Goal: Transaction & Acquisition: Purchase product/service

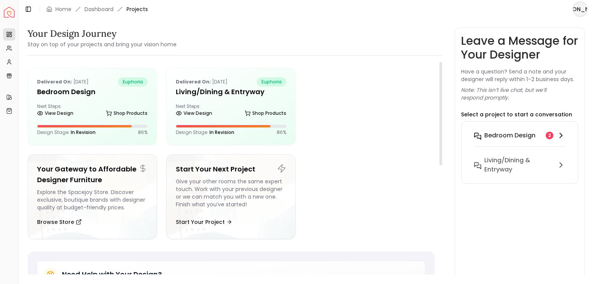
click at [497, 136] on h6 "Bedroom design" at bounding box center [510, 135] width 51 height 9
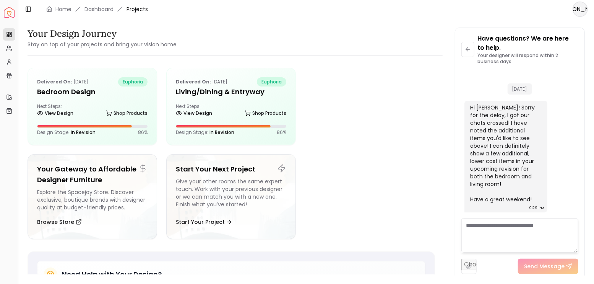
scroll to position [1962, 0]
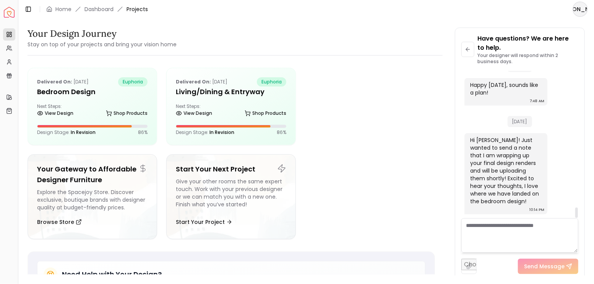
click at [498, 232] on textarea at bounding box center [520, 235] width 117 height 34
click at [92, 95] on h5 "Bedroom design" at bounding box center [92, 91] width 111 height 11
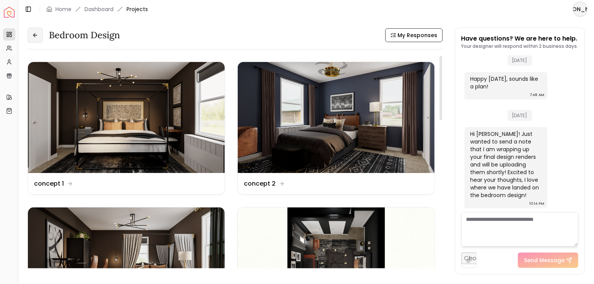
click at [33, 38] on icon at bounding box center [35, 35] width 6 height 6
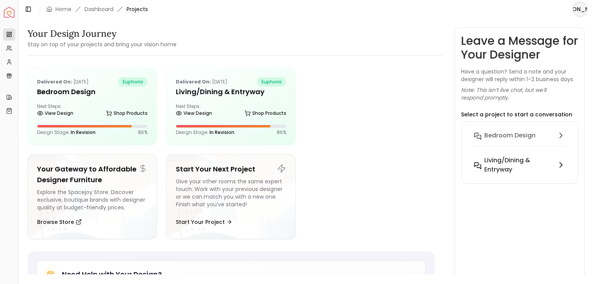
click at [491, 160] on h6 "Living/Dining & Entryway" at bounding box center [519, 165] width 69 height 18
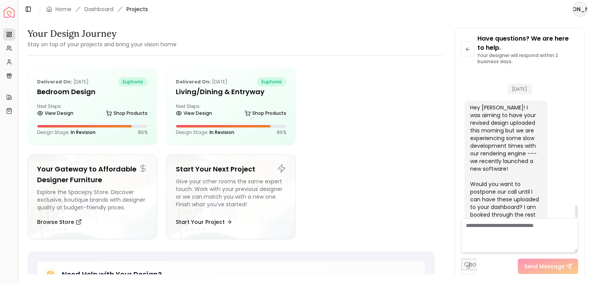
scroll to position [1601, 0]
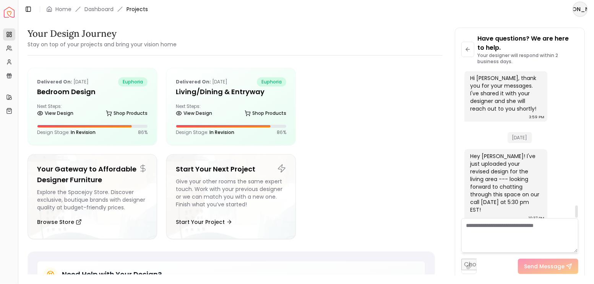
click at [510, 223] on textarea at bounding box center [520, 235] width 117 height 34
click at [465, 48] on icon at bounding box center [468, 49] width 6 height 6
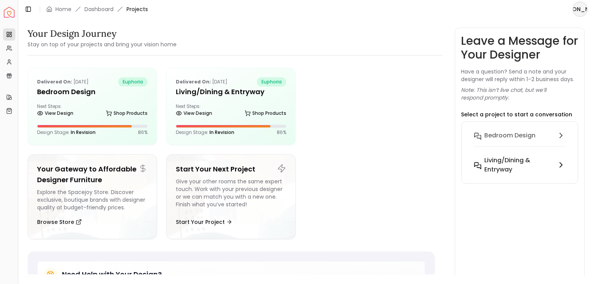
click at [509, 164] on h6 "Living/Dining & Entryway" at bounding box center [519, 165] width 69 height 18
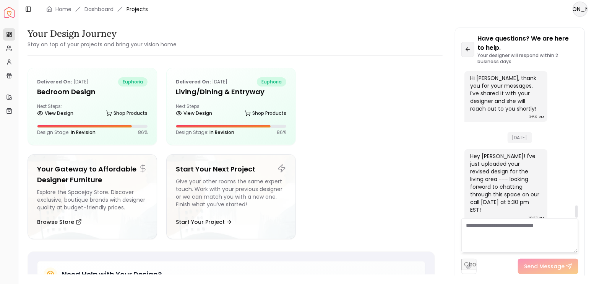
click at [465, 52] on icon at bounding box center [468, 49] width 6 height 6
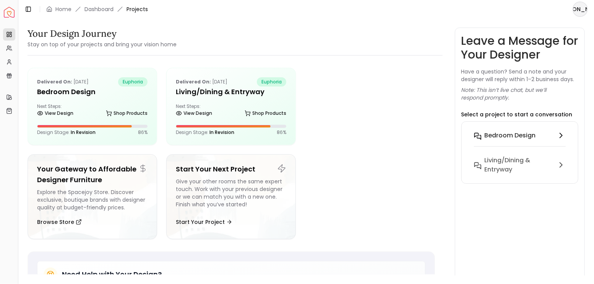
click at [519, 134] on h6 "Bedroom design" at bounding box center [510, 135] width 51 height 9
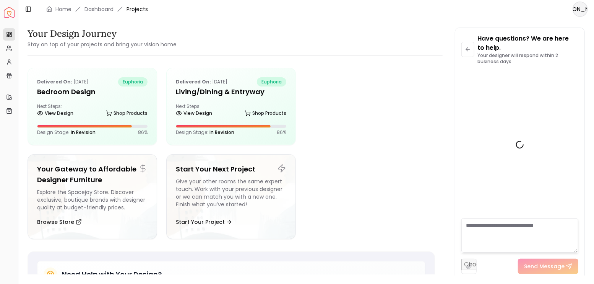
scroll to position [1962, 0]
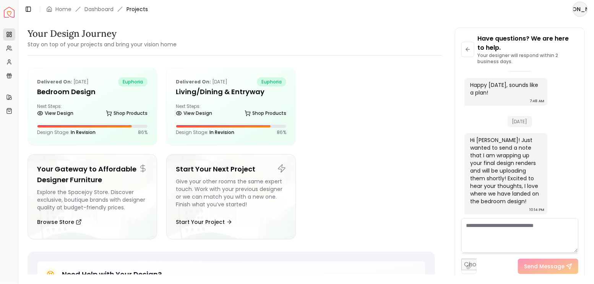
click at [513, 239] on textarea at bounding box center [520, 235] width 117 height 34
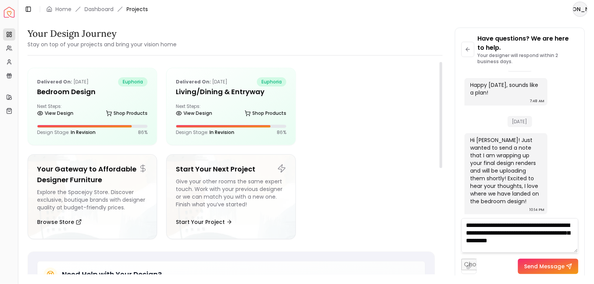
type textarea "**********"
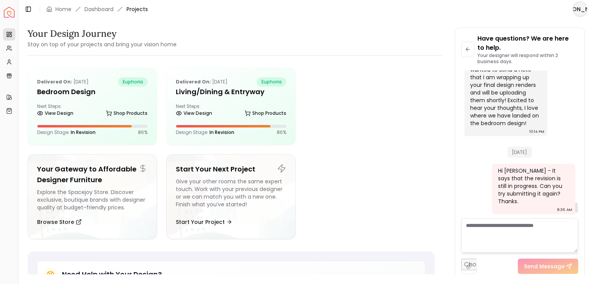
scroll to position [2040, 0]
click at [472, 50] on button at bounding box center [468, 49] width 13 height 15
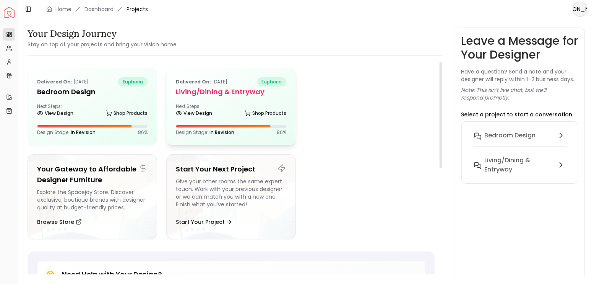
click at [202, 93] on h5 "Living/Dining & Entryway" at bounding box center [231, 91] width 111 height 11
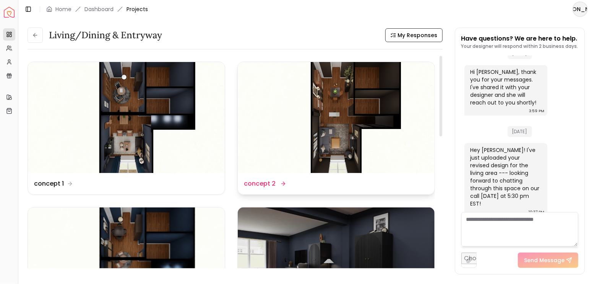
click at [341, 121] on img at bounding box center [336, 117] width 197 height 111
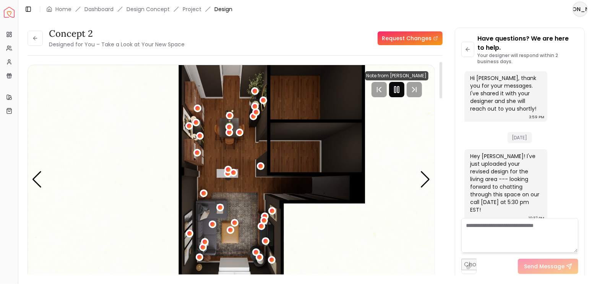
click at [395, 91] on rect "Pause" at bounding box center [396, 89] width 2 height 6
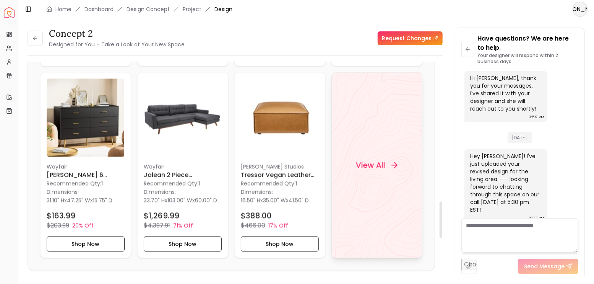
scroll to position [816, 0]
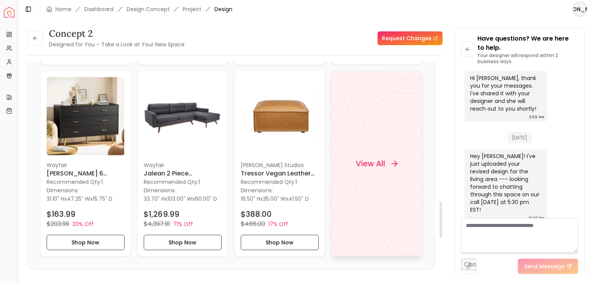
click at [376, 158] on h4 "View All" at bounding box center [370, 163] width 29 height 11
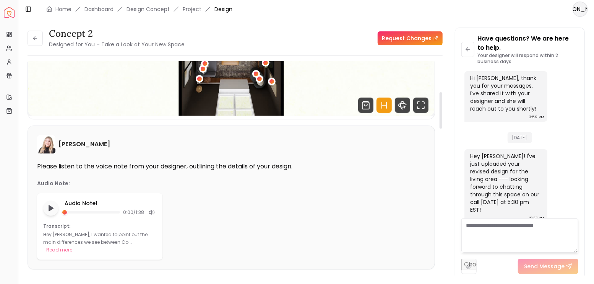
scroll to position [178, 0]
click at [421, 105] on icon "Fullscreen" at bounding box center [420, 105] width 15 height 15
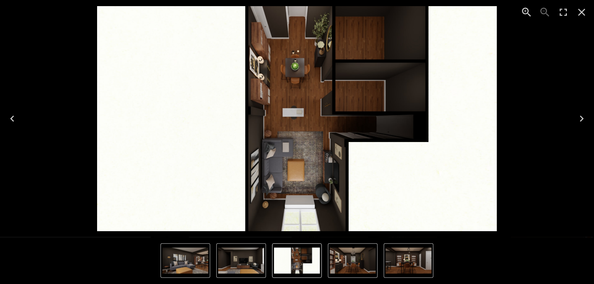
click at [577, 116] on icon "Next" at bounding box center [582, 118] width 12 height 12
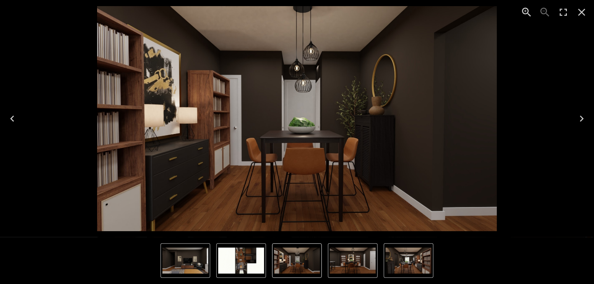
click at [577, 116] on icon "Next" at bounding box center [582, 118] width 12 height 12
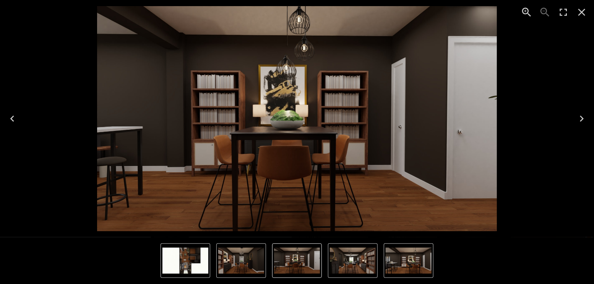
click at [577, 116] on icon "Next" at bounding box center [582, 118] width 12 height 12
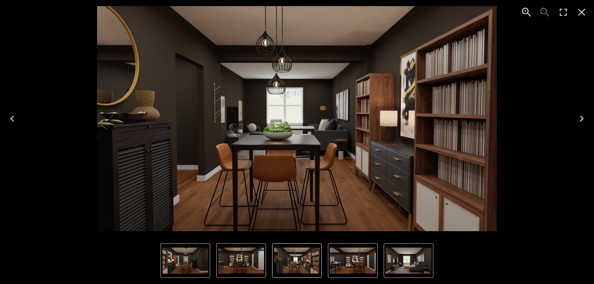
click at [582, 115] on icon "Next" at bounding box center [582, 118] width 12 height 12
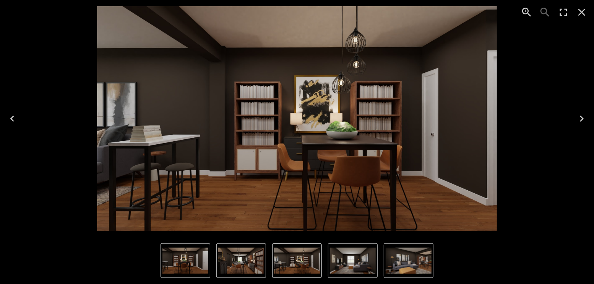
click at [582, 115] on icon "Next" at bounding box center [582, 118] width 12 height 12
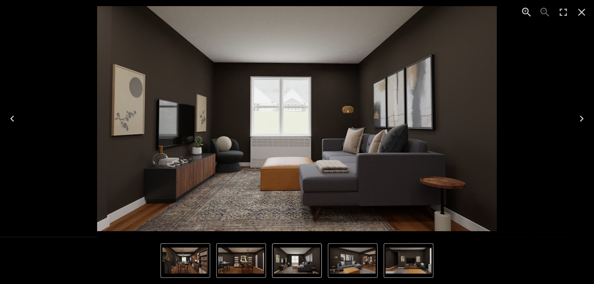
click at [582, 115] on icon "Next" at bounding box center [582, 118] width 12 height 12
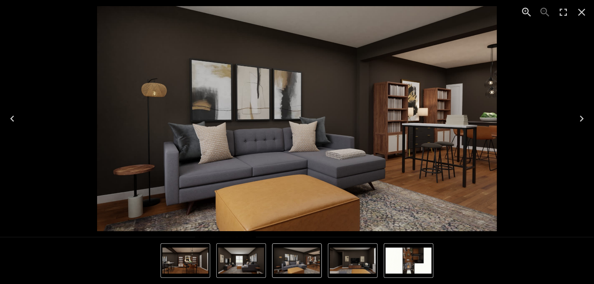
click at [582, 115] on icon "Next" at bounding box center [582, 118] width 12 height 12
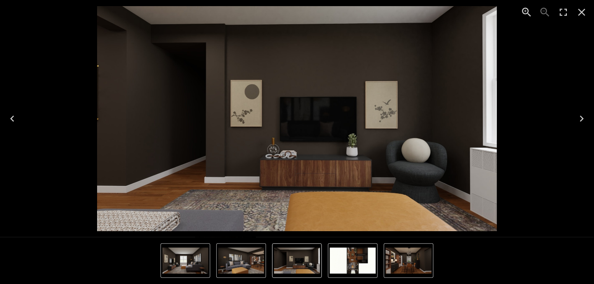
click at [9, 118] on icon "Previous" at bounding box center [12, 118] width 12 height 12
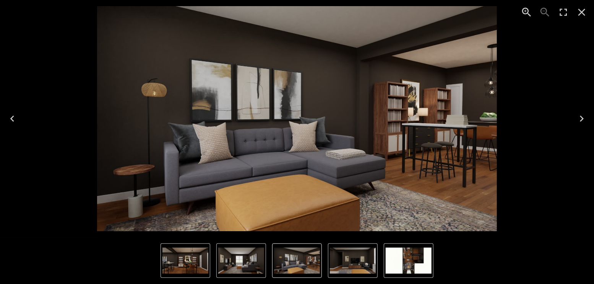
click at [583, 119] on icon "Next" at bounding box center [582, 118] width 4 height 6
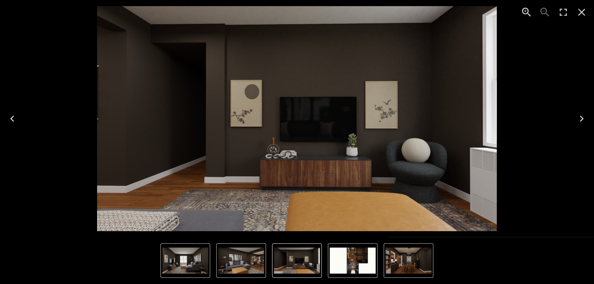
click at [583, 119] on icon "Next" at bounding box center [582, 118] width 4 height 6
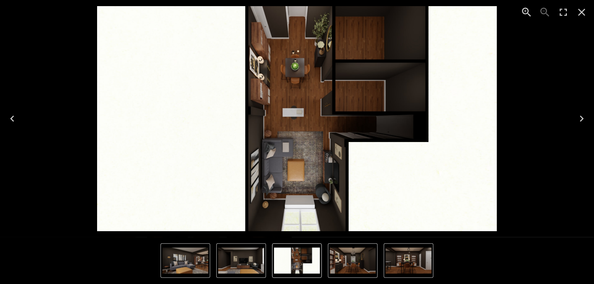
click at [583, 119] on icon "Next" at bounding box center [582, 118] width 4 height 6
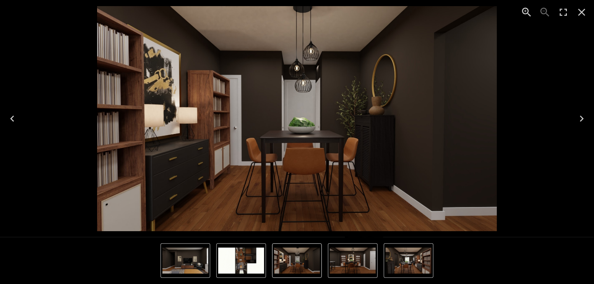
click at [583, 119] on icon "Next" at bounding box center [582, 118] width 4 height 6
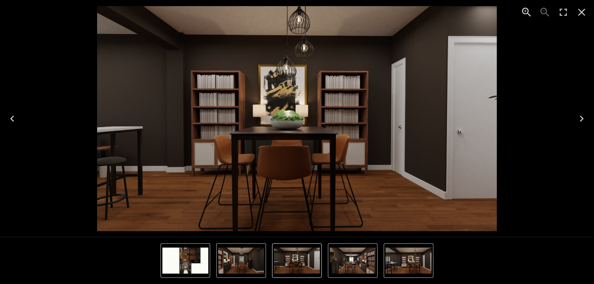
click at [583, 119] on icon "Next" at bounding box center [582, 118] width 4 height 6
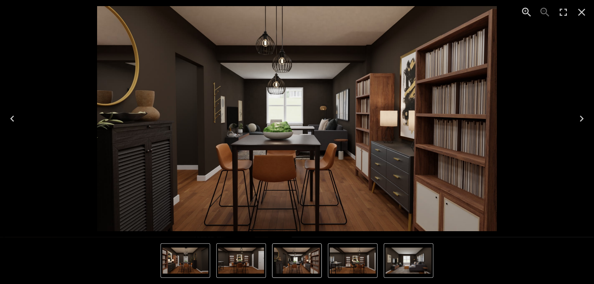
click at [7, 120] on icon "Previous" at bounding box center [12, 118] width 12 height 12
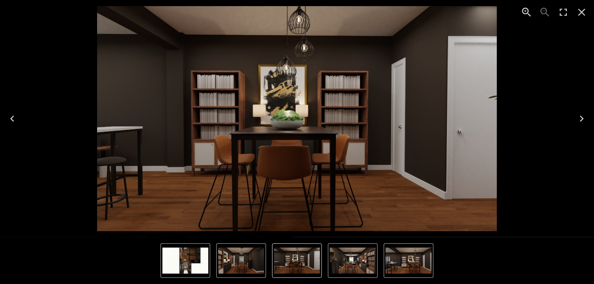
click at [7, 120] on icon "Previous" at bounding box center [12, 118] width 12 height 12
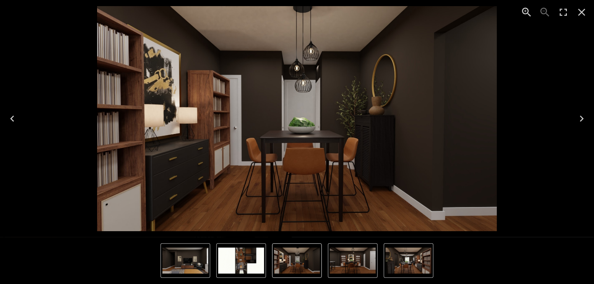
click at [7, 120] on icon "Previous" at bounding box center [12, 118] width 12 height 12
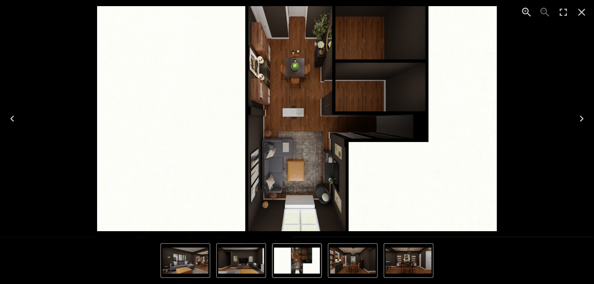
click at [7, 120] on icon "Previous" at bounding box center [12, 118] width 12 height 12
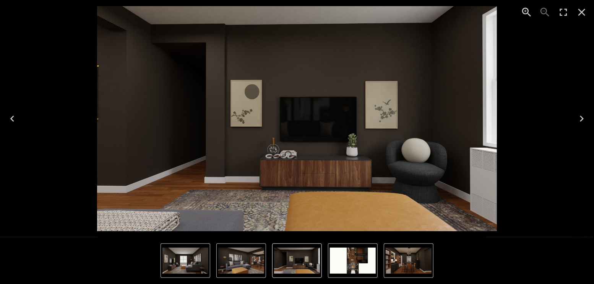
click at [9, 120] on icon "Previous" at bounding box center [12, 118] width 12 height 12
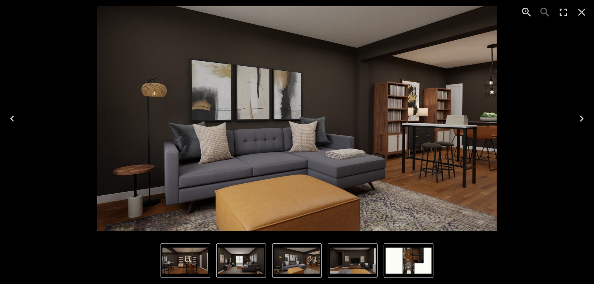
click at [581, 120] on icon "Next" at bounding box center [582, 118] width 12 height 12
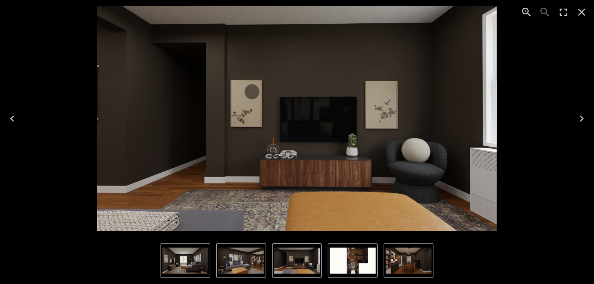
click at [581, 120] on icon "Next" at bounding box center [582, 118] width 12 height 12
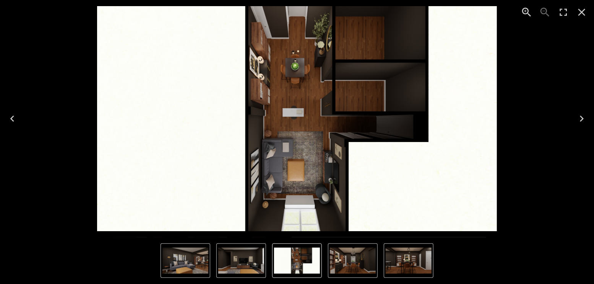
click at [581, 120] on icon "Next" at bounding box center [582, 118] width 12 height 12
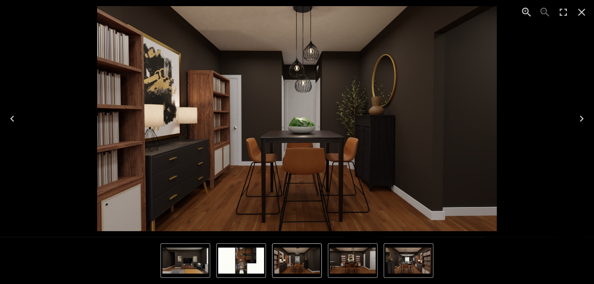
click at [581, 120] on icon "Next" at bounding box center [582, 118] width 12 height 12
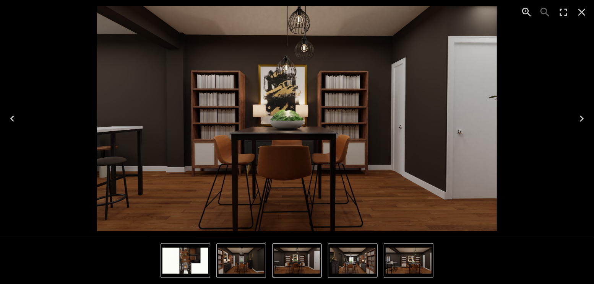
click at [581, 120] on icon "Next" at bounding box center [582, 118] width 12 height 12
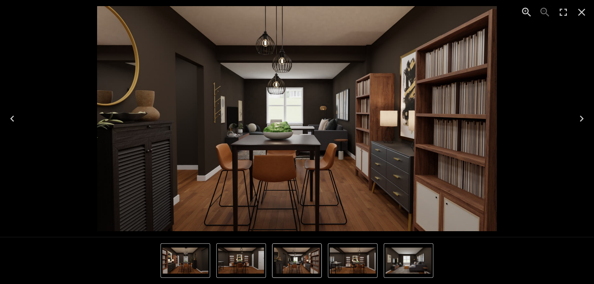
click at [582, 119] on icon "Next" at bounding box center [582, 118] width 4 height 6
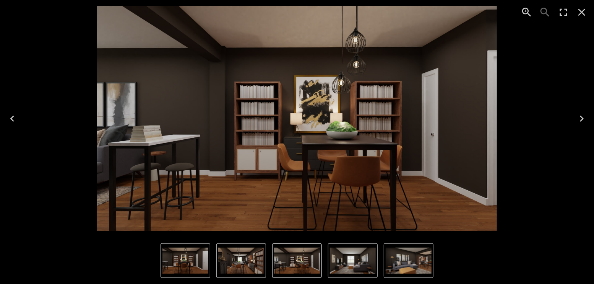
click at [582, 119] on icon "Next" at bounding box center [582, 118] width 4 height 6
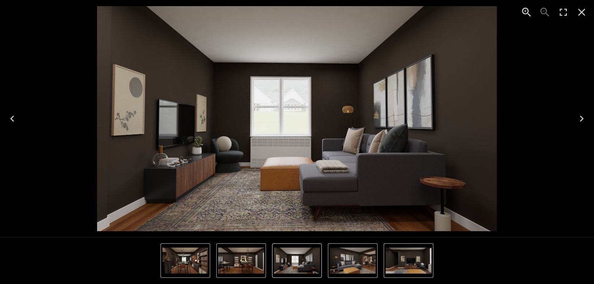
click at [582, 119] on icon "Next" at bounding box center [582, 118] width 4 height 6
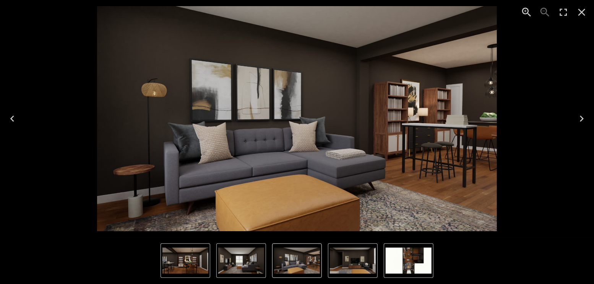
click at [584, 117] on icon "Next" at bounding box center [582, 118] width 12 height 12
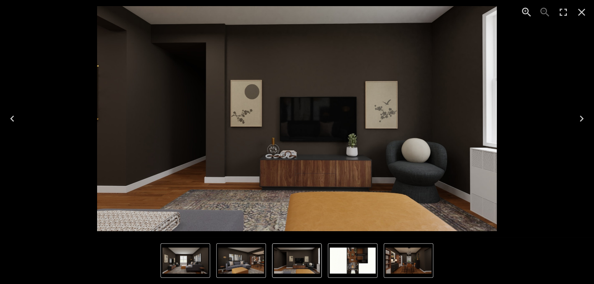
click at [584, 117] on icon "Next" at bounding box center [582, 118] width 12 height 12
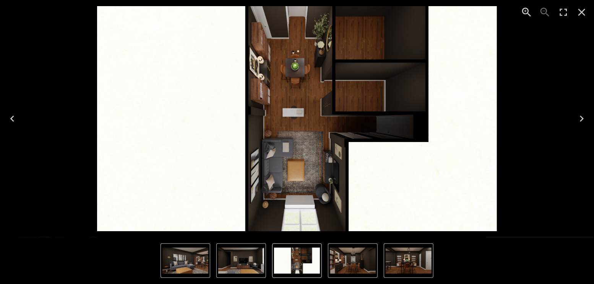
click at [584, 117] on icon "Next" at bounding box center [582, 118] width 12 height 12
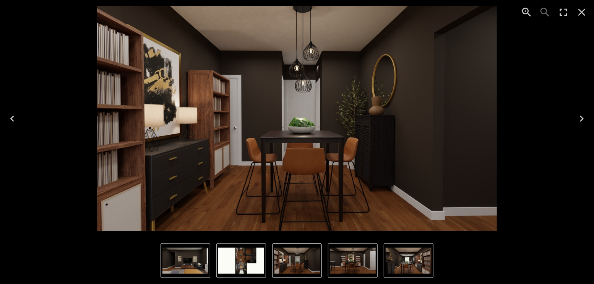
click at [4, 116] on button "Previous" at bounding box center [12, 118] width 24 height 31
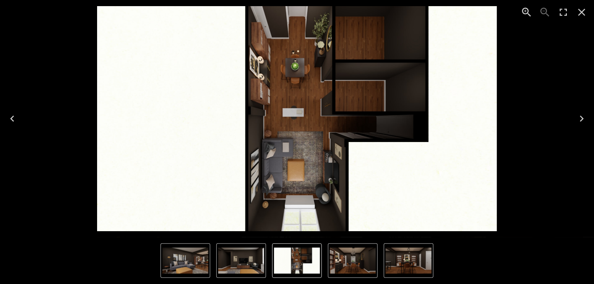
click at [579, 120] on icon "Next" at bounding box center [582, 118] width 12 height 12
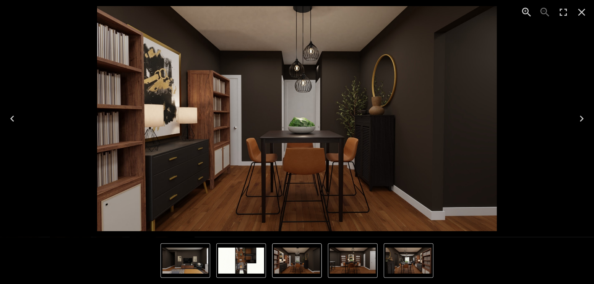
click at [581, 120] on icon "Next" at bounding box center [582, 118] width 4 height 6
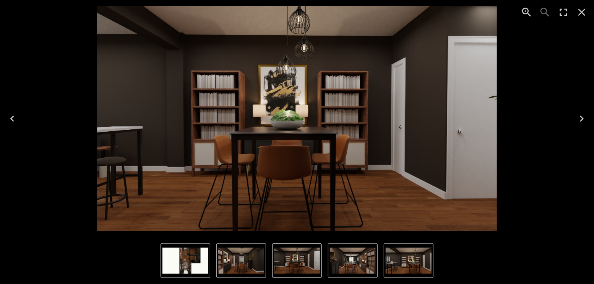
click at [582, 120] on icon "Next" at bounding box center [582, 118] width 4 height 6
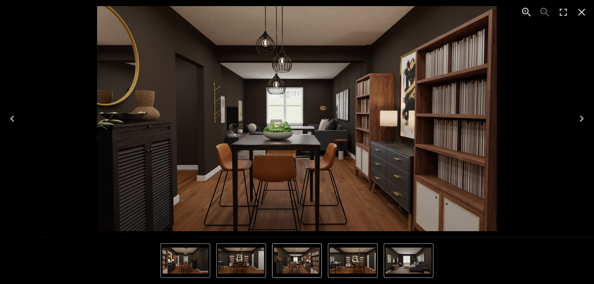
click at [582, 121] on icon "Next" at bounding box center [582, 118] width 12 height 12
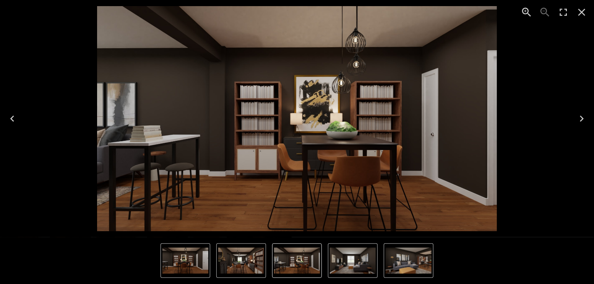
click at [582, 121] on icon "Next" at bounding box center [582, 118] width 12 height 12
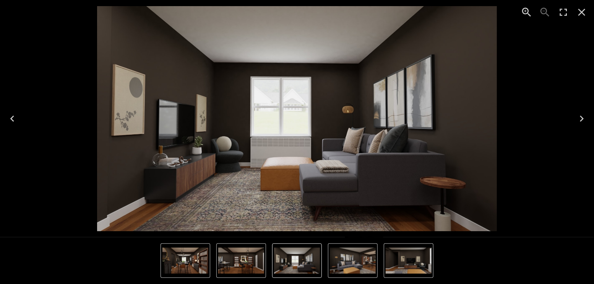
click at [582, 122] on icon "Next" at bounding box center [582, 118] width 12 height 12
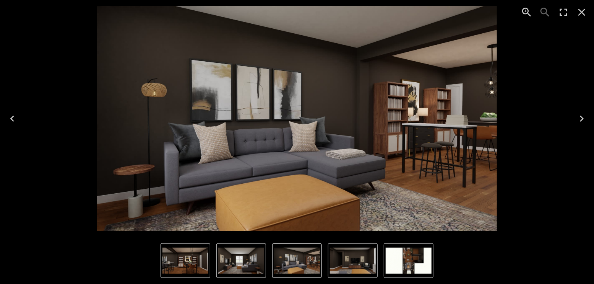
click at [582, 122] on icon "Next" at bounding box center [582, 118] width 12 height 12
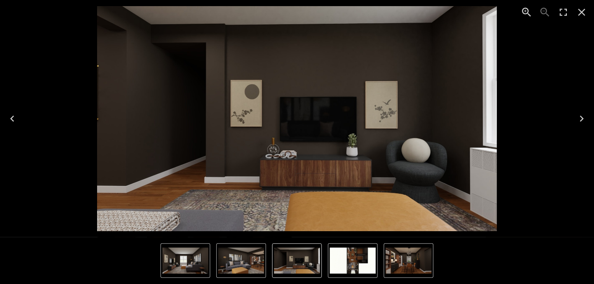
click at [582, 122] on icon "Next" at bounding box center [582, 118] width 12 height 12
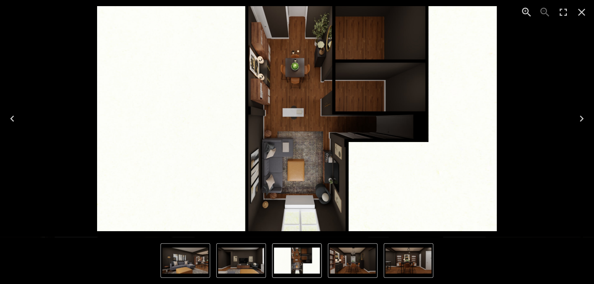
click at [582, 124] on icon "Next" at bounding box center [582, 118] width 12 height 12
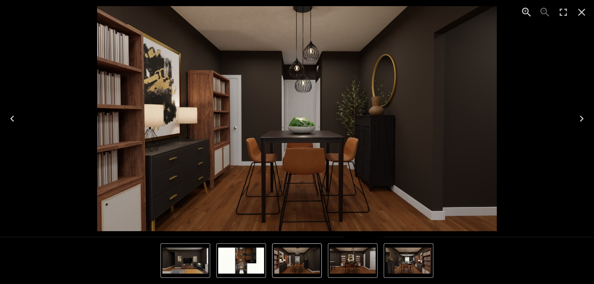
click at [577, 131] on button "Next" at bounding box center [582, 118] width 24 height 31
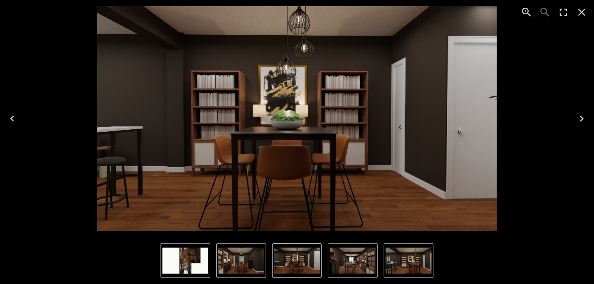
click at [577, 131] on button "Next" at bounding box center [582, 118] width 24 height 31
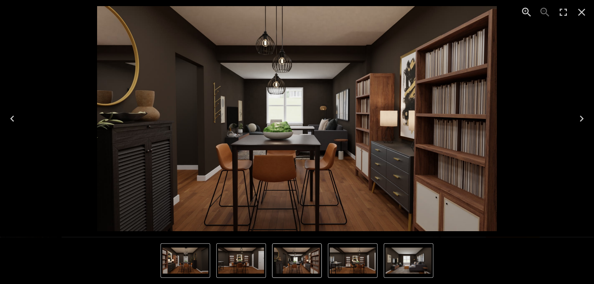
click at [579, 120] on icon "Next" at bounding box center [582, 118] width 12 height 12
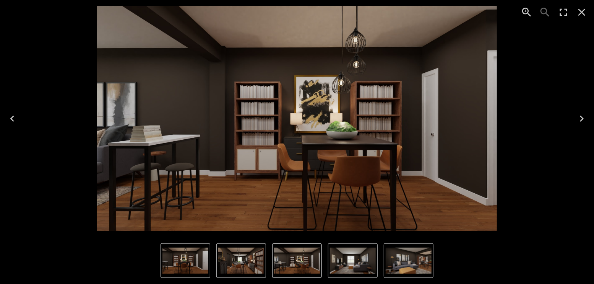
click at [578, 121] on icon "Next" at bounding box center [582, 118] width 12 height 12
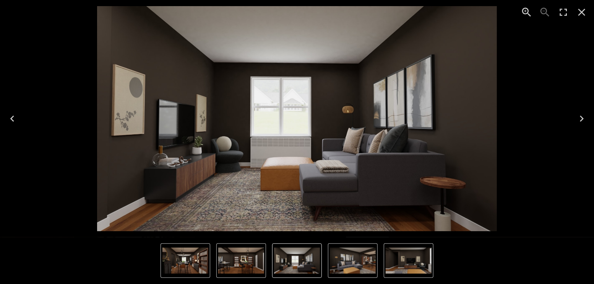
click at [582, 117] on icon "Next" at bounding box center [582, 118] width 4 height 6
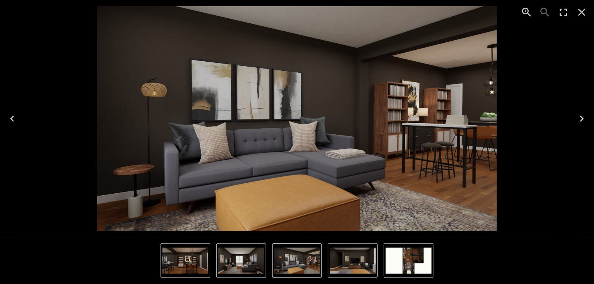
click at [582, 117] on icon "Next" at bounding box center [582, 118] width 4 height 6
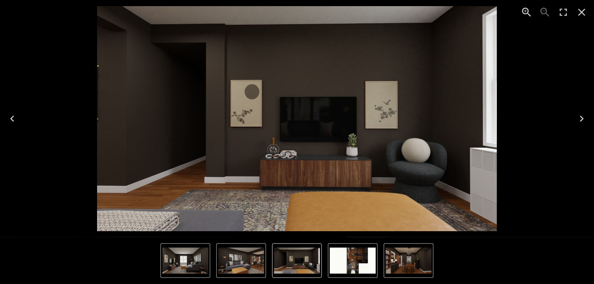
click at [582, 117] on icon "Next" at bounding box center [582, 118] width 4 height 6
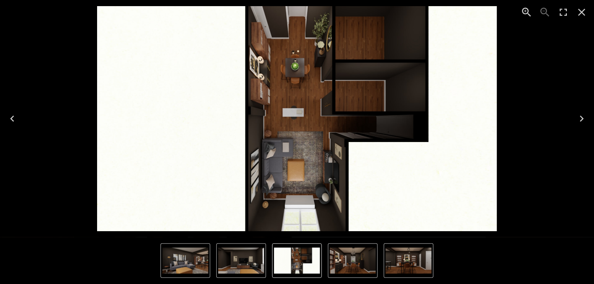
click at [582, 117] on icon "Next" at bounding box center [582, 118] width 4 height 6
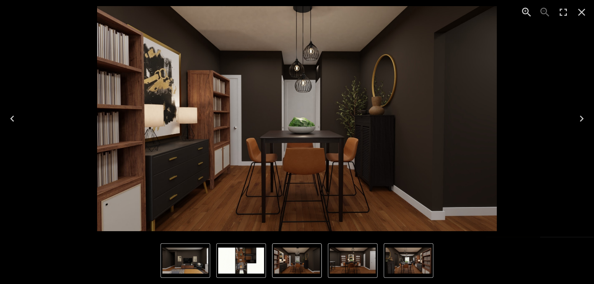
click at [580, 13] on icon "Close" at bounding box center [582, 12] width 7 height 7
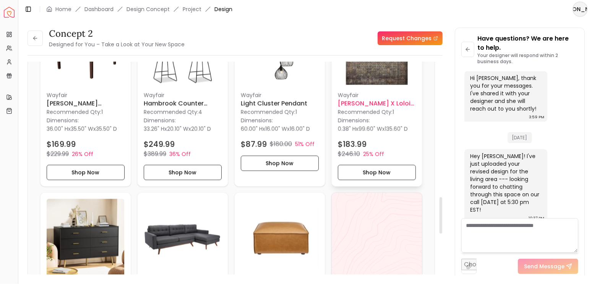
scroll to position [790, 0]
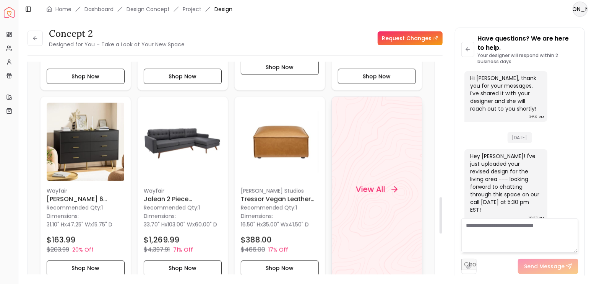
click at [381, 184] on h4 "View All" at bounding box center [370, 189] width 29 height 11
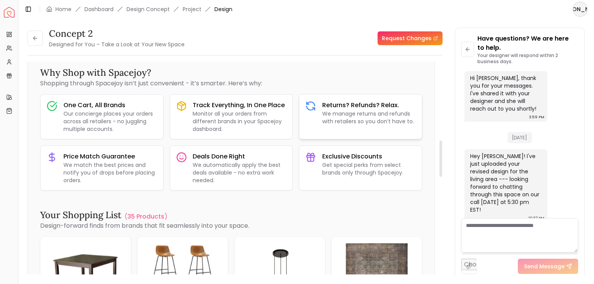
scroll to position [459, 0]
click at [109, 109] on p "Our concierge places your orders across all retailers - no juggling multiple ac…" at bounding box center [110, 120] width 94 height 23
click at [222, 109] on p "Monitor all your orders from different brands in your Spacejoy dashboard." at bounding box center [240, 120] width 94 height 23
click at [368, 100] on h3 "Returns? Refunds? Relax." at bounding box center [369, 104] width 94 height 9
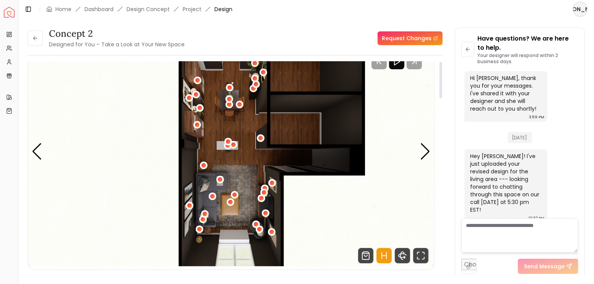
scroll to position [0, 0]
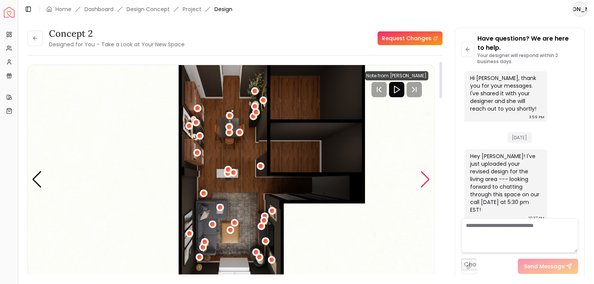
click at [426, 183] on div "Next slide" at bounding box center [426, 179] width 10 height 17
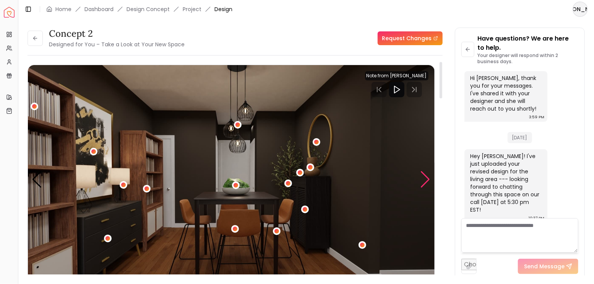
click at [426, 180] on div "Next slide" at bounding box center [426, 179] width 10 height 17
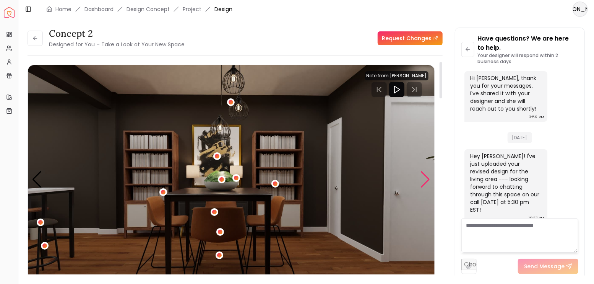
click at [426, 180] on div "Next slide" at bounding box center [426, 179] width 10 height 17
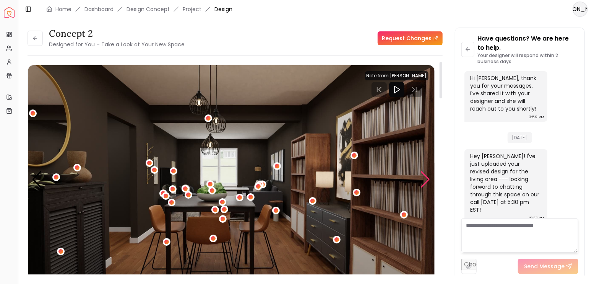
click at [426, 180] on div "Next slide" at bounding box center [426, 179] width 10 height 17
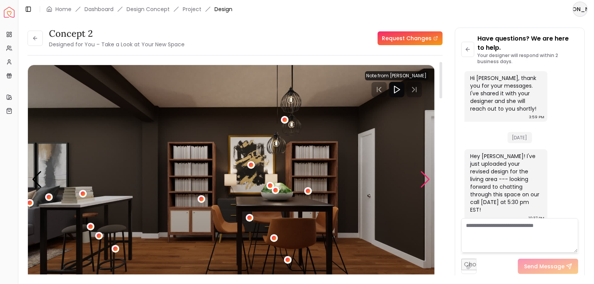
click at [426, 179] on div "Next slide" at bounding box center [426, 179] width 10 height 17
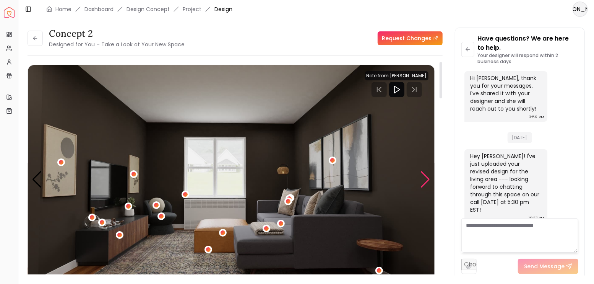
click at [426, 179] on div "Next slide" at bounding box center [426, 179] width 10 height 17
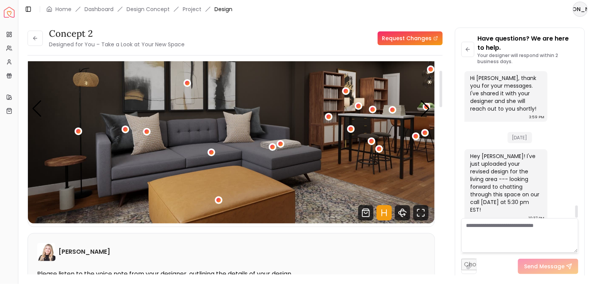
scroll to position [76, 0]
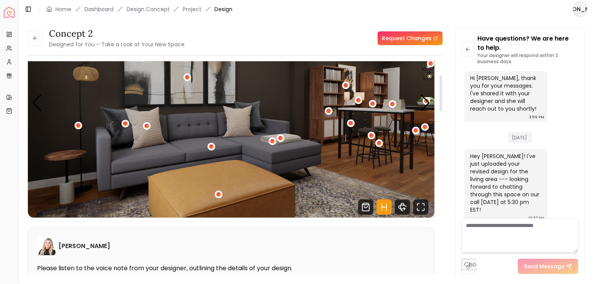
click at [384, 205] on icon "Hotspots Toggle" at bounding box center [384, 206] width 15 height 15
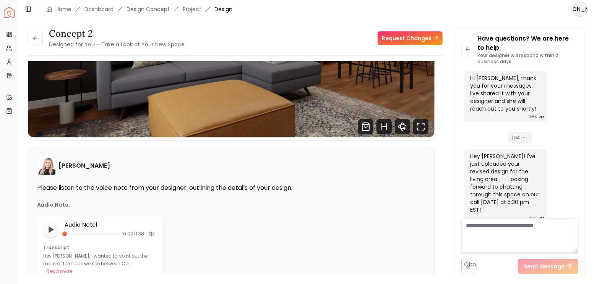
scroll to position [51, 0]
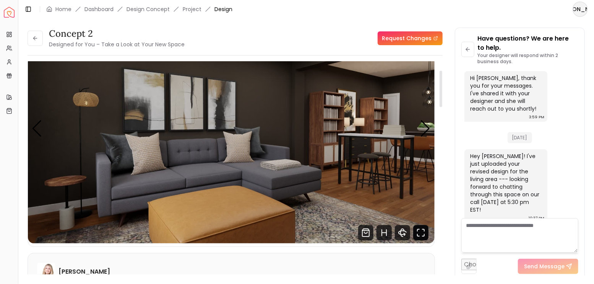
click at [418, 231] on icon "Fullscreen" at bounding box center [420, 232] width 15 height 15
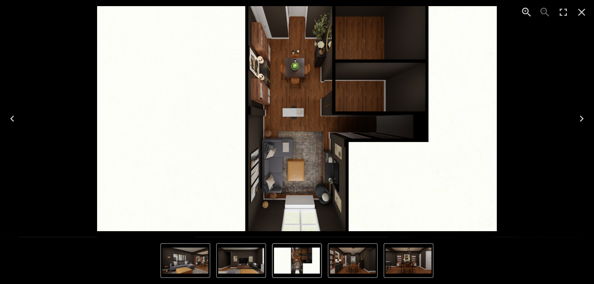
click at [589, 117] on button "Next" at bounding box center [582, 118] width 24 height 31
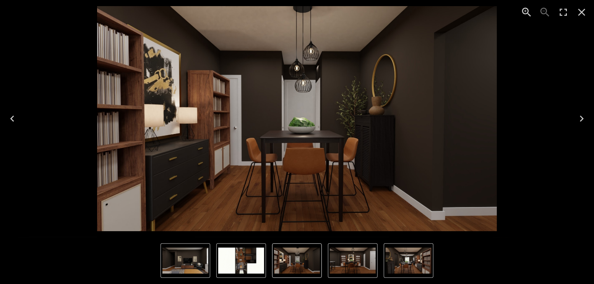
click at [587, 116] on icon "Next" at bounding box center [582, 118] width 12 height 12
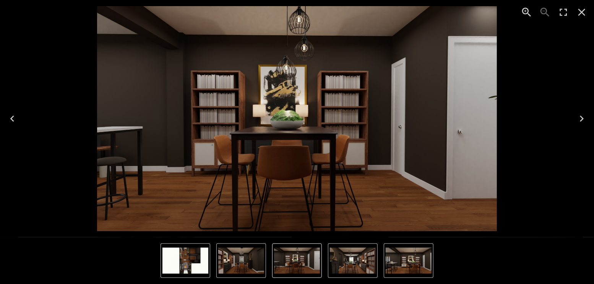
click at [579, 118] on icon "Next" at bounding box center [582, 118] width 12 height 12
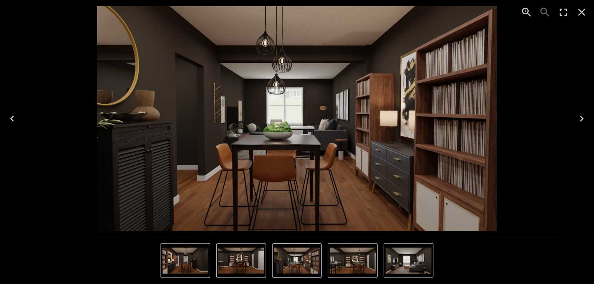
click at [577, 119] on icon "Next" at bounding box center [582, 118] width 12 height 12
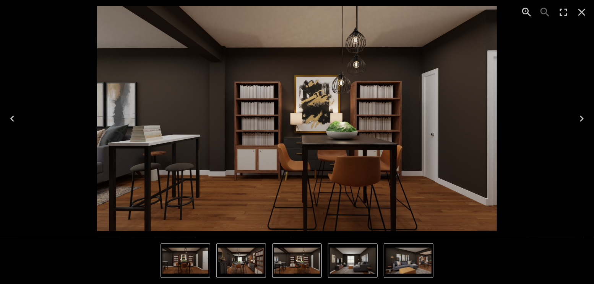
click at [577, 119] on icon "Next" at bounding box center [582, 118] width 12 height 12
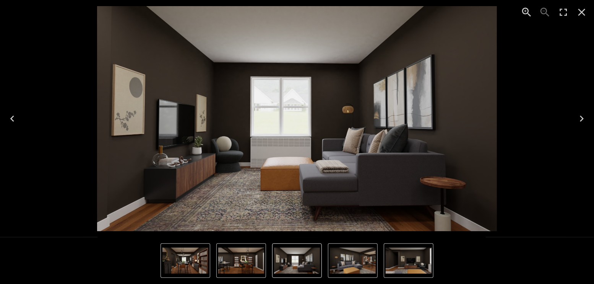
click at [346, 169] on img "6 of 8" at bounding box center [297, 118] width 400 height 225
click at [583, 13] on icon "Close" at bounding box center [582, 12] width 7 height 7
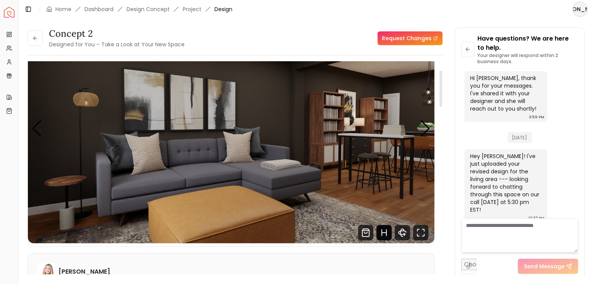
click at [387, 231] on icon "Hotspots Toggle" at bounding box center [384, 232] width 15 height 15
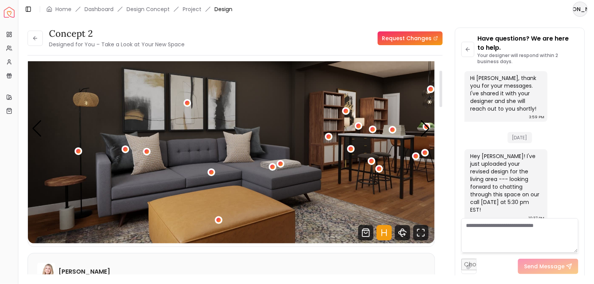
click at [259, 142] on img "7 / 8" at bounding box center [231, 128] width 407 height 229
click at [274, 168] on div "7 / 8" at bounding box center [273, 167] width 10 height 10
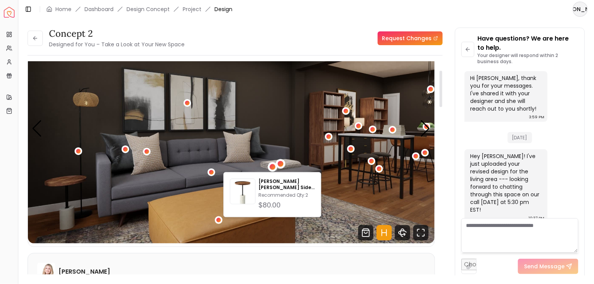
click at [284, 164] on div "7 / 8" at bounding box center [281, 164] width 10 height 10
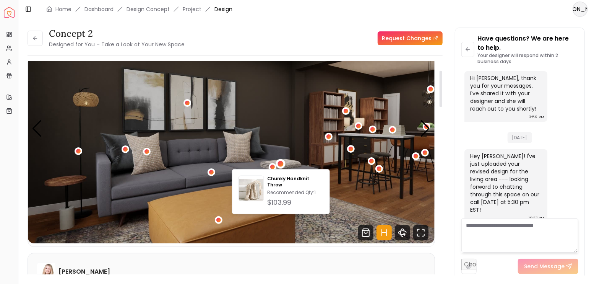
click at [215, 174] on img "7 / 8" at bounding box center [231, 128] width 407 height 229
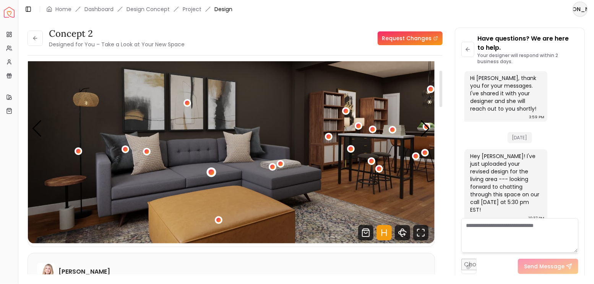
click at [211, 173] on div "7 / 8" at bounding box center [211, 172] width 6 height 6
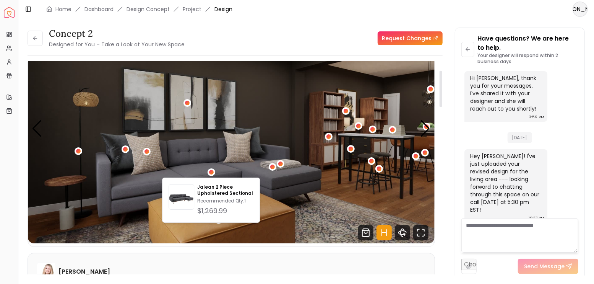
click at [228, 232] on img "7 / 8" at bounding box center [231, 128] width 407 height 229
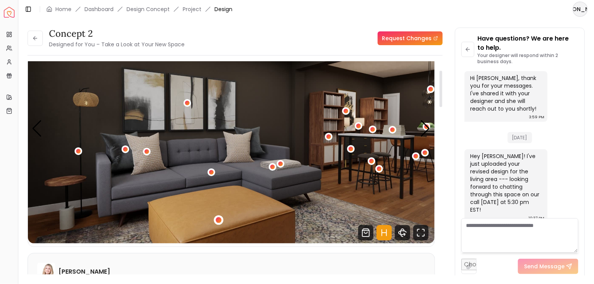
click at [221, 217] on div "7 / 8" at bounding box center [219, 220] width 10 height 10
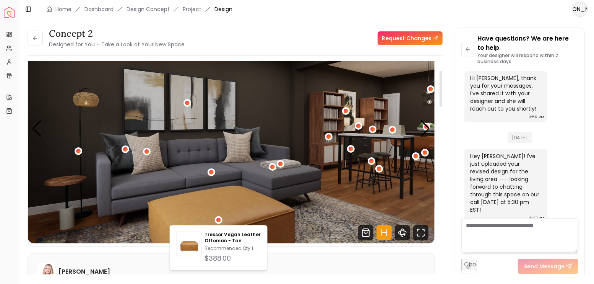
click at [190, 106] on button "7 / 8" at bounding box center [188, 103] width 8 height 8
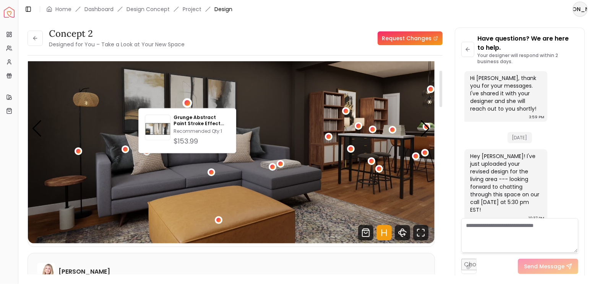
click at [140, 165] on img "7 / 8" at bounding box center [231, 128] width 407 height 229
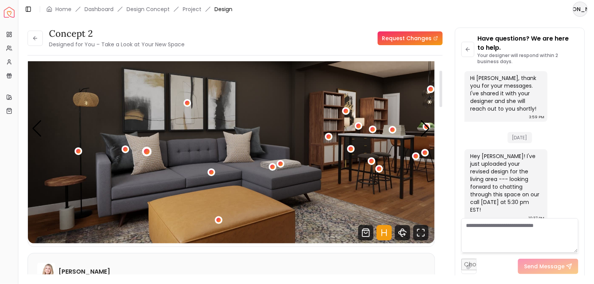
click at [147, 151] on div "7 / 8" at bounding box center [147, 152] width 6 height 6
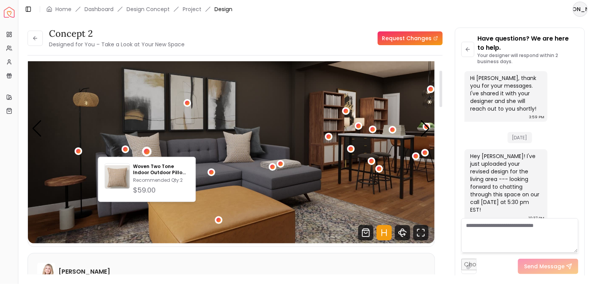
click at [143, 142] on img "7 / 8" at bounding box center [231, 128] width 407 height 229
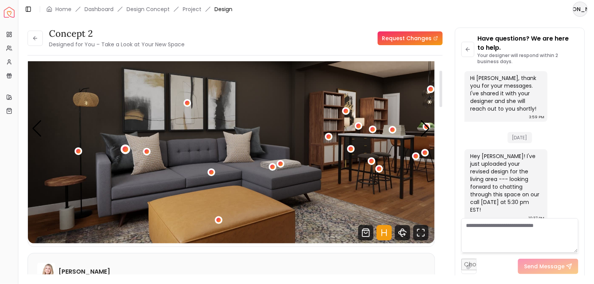
click at [127, 149] on div "7 / 8" at bounding box center [125, 149] width 6 height 6
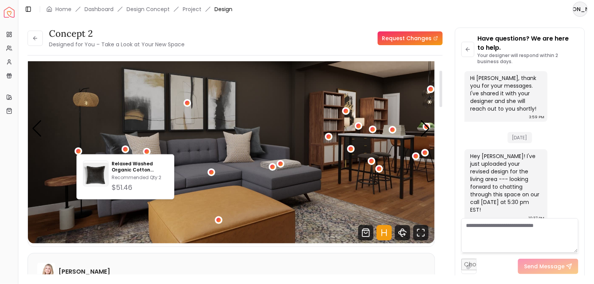
click at [163, 132] on img "7 / 8" at bounding box center [231, 128] width 407 height 229
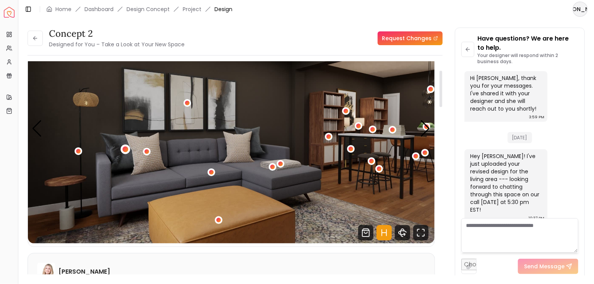
click at [122, 149] on div "7 / 8" at bounding box center [125, 149] width 6 height 6
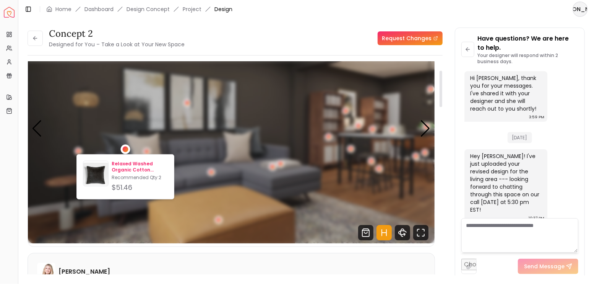
click at [127, 161] on p "Relaxed Washed Organic Cotton Velvet-20"x20"" at bounding box center [140, 167] width 56 height 12
click at [138, 167] on p "Relaxed Washed Organic Cotton Velvet-20"x20"" at bounding box center [140, 167] width 56 height 12
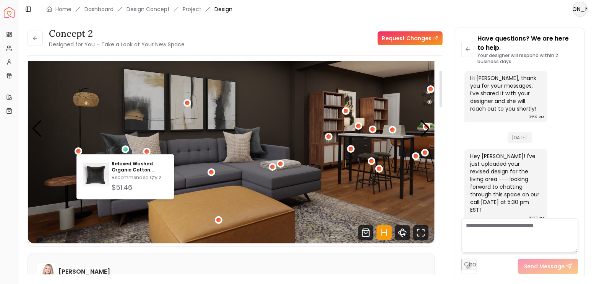
click at [210, 138] on img "7 / 8" at bounding box center [231, 128] width 407 height 229
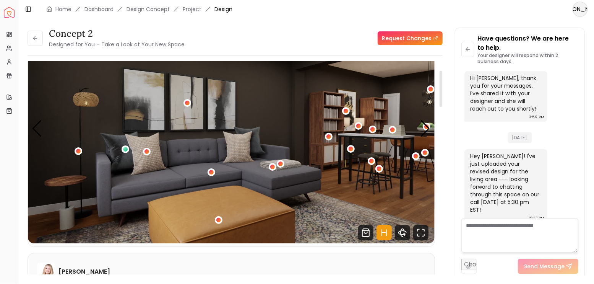
click at [76, 156] on img "7 / 8" at bounding box center [231, 128] width 407 height 229
click at [80, 151] on div "7 / 8" at bounding box center [78, 151] width 6 height 6
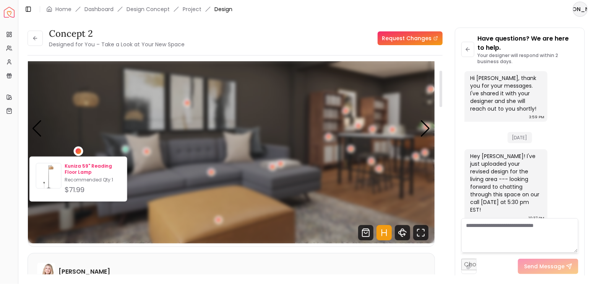
click at [83, 165] on p "Kuniza 59" Reading Floor Lamp" at bounding box center [93, 169] width 56 height 12
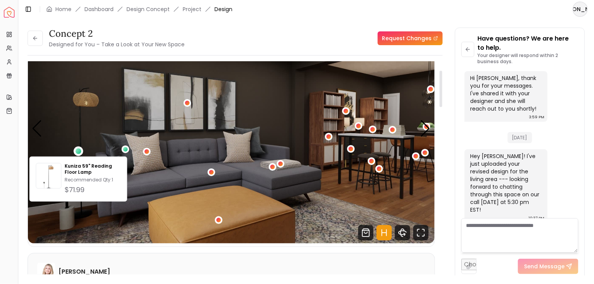
click at [223, 112] on img "7 / 8" at bounding box center [231, 128] width 407 height 229
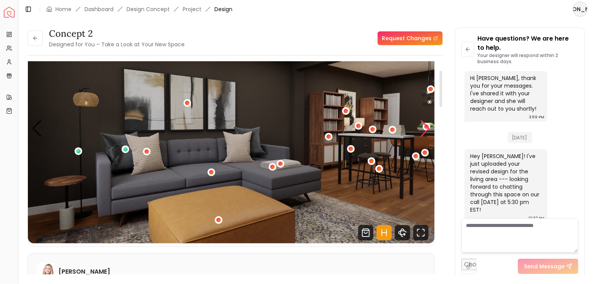
click at [429, 124] on div "Next slide" at bounding box center [426, 128] width 10 height 17
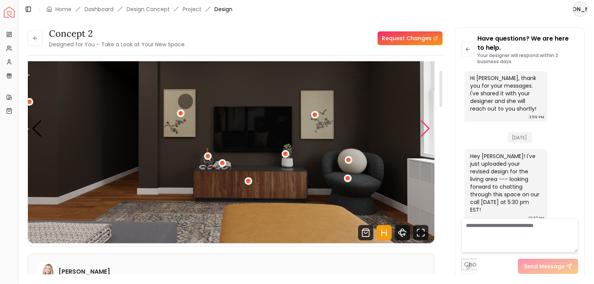
click at [427, 126] on div "Next slide" at bounding box center [426, 128] width 10 height 17
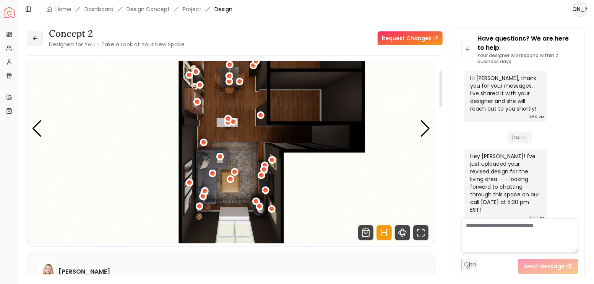
click at [37, 41] on icon at bounding box center [35, 38] width 6 height 6
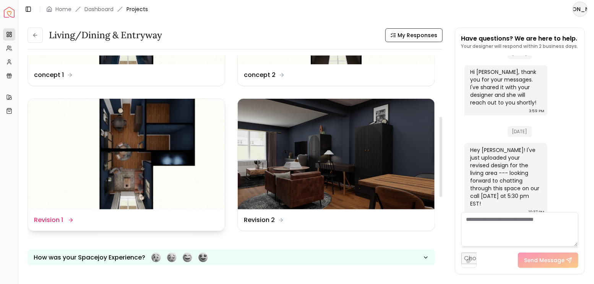
scroll to position [102, 0]
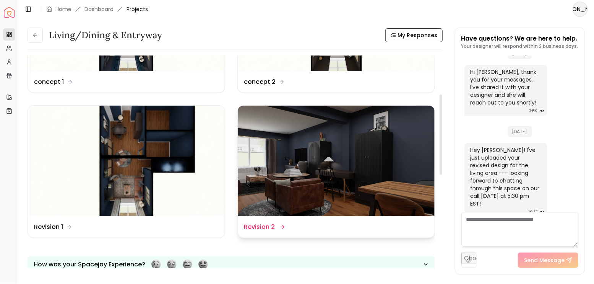
click at [318, 141] on img at bounding box center [336, 161] width 197 height 111
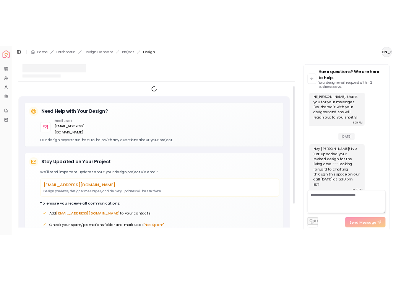
scroll to position [1601, 0]
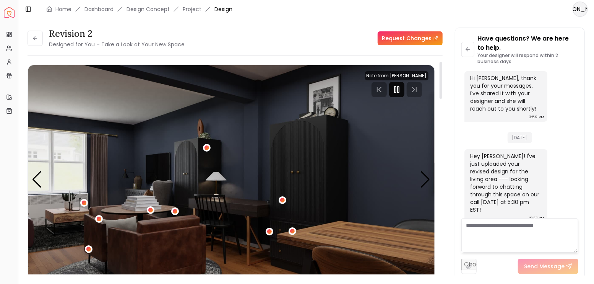
click at [399, 89] on icon "Pause" at bounding box center [396, 89] width 9 height 9
click at [427, 178] on div "Next slide" at bounding box center [426, 179] width 10 height 17
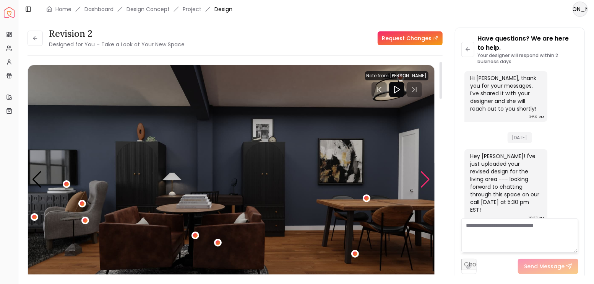
click at [427, 178] on div "Next slide" at bounding box center [426, 179] width 10 height 17
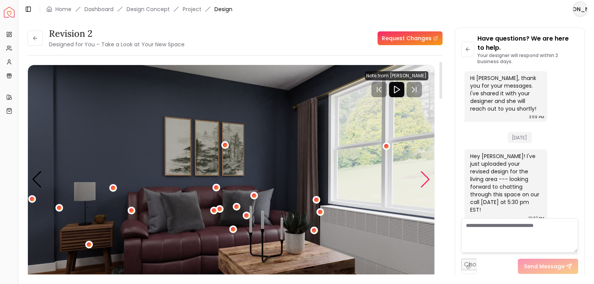
click at [427, 178] on div "Next slide" at bounding box center [426, 179] width 10 height 17
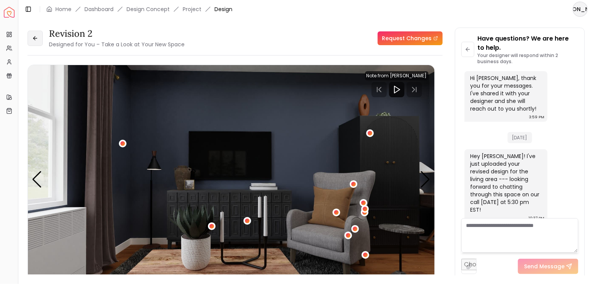
click at [37, 40] on icon at bounding box center [35, 38] width 6 height 6
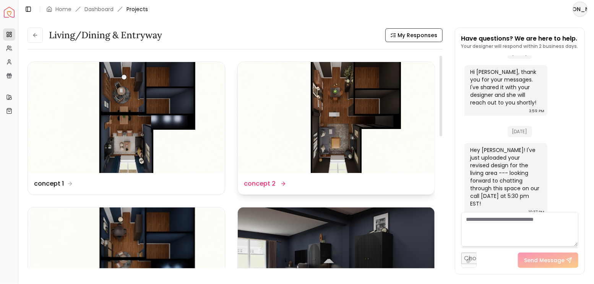
click at [384, 153] on img at bounding box center [336, 117] width 197 height 111
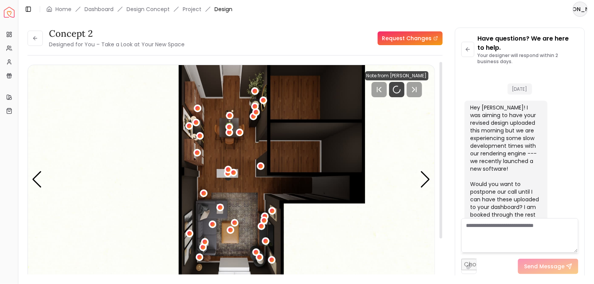
scroll to position [1601, 0]
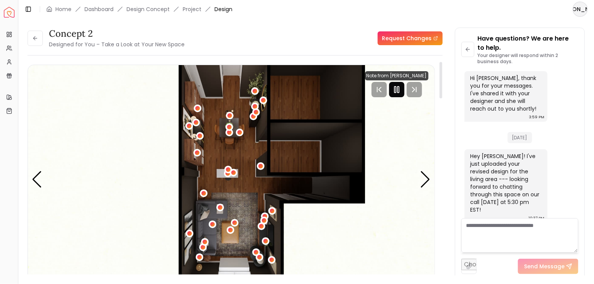
click at [398, 95] on div at bounding box center [396, 89] width 15 height 15
click at [424, 176] on div "Next slide" at bounding box center [426, 179] width 10 height 17
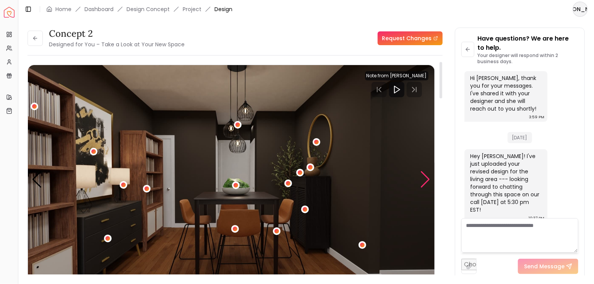
click at [424, 176] on div "Next slide" at bounding box center [426, 179] width 10 height 17
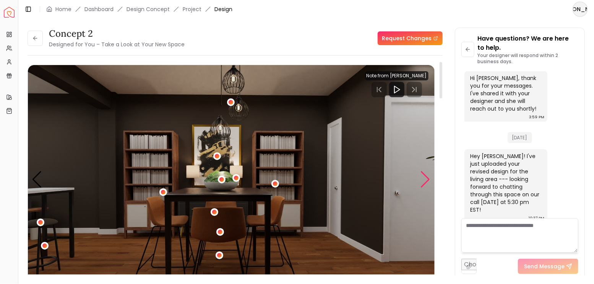
click at [424, 176] on div "Next slide" at bounding box center [426, 179] width 10 height 17
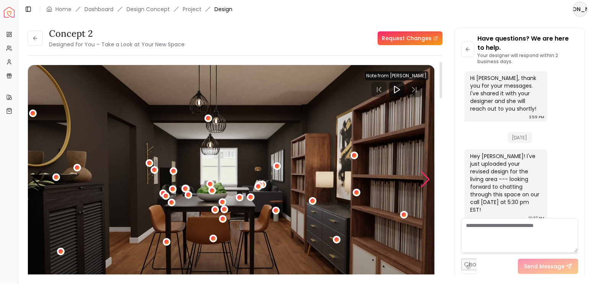
click at [424, 176] on div "Next slide" at bounding box center [426, 179] width 10 height 17
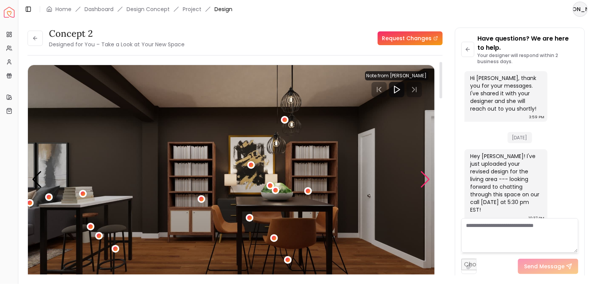
click at [424, 176] on div "Next slide" at bounding box center [426, 179] width 10 height 17
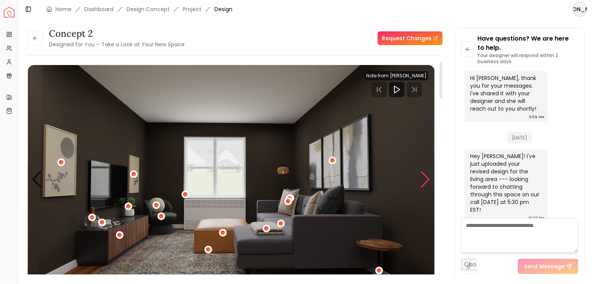
click at [424, 178] on div "Next slide" at bounding box center [426, 179] width 10 height 17
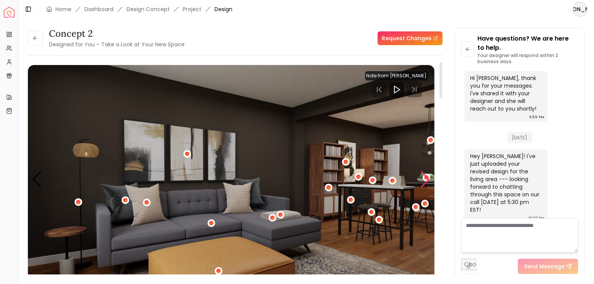
click at [428, 177] on div "Next slide" at bounding box center [426, 179] width 10 height 17
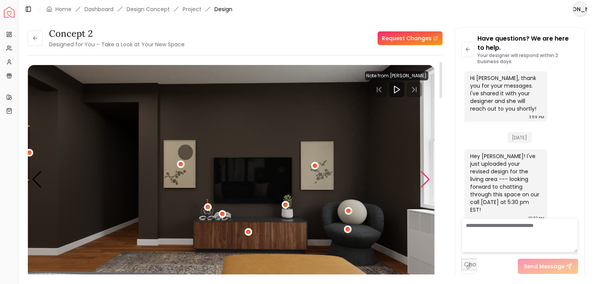
click at [427, 178] on div "Next slide" at bounding box center [426, 179] width 10 height 17
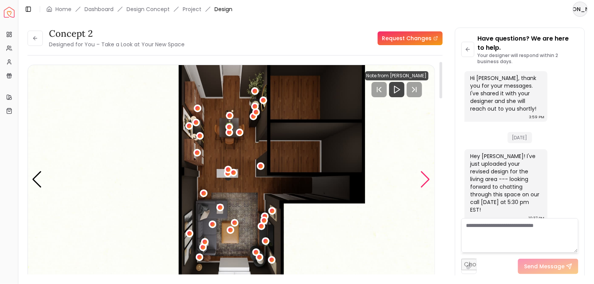
click at [427, 178] on div "Next slide" at bounding box center [426, 179] width 10 height 17
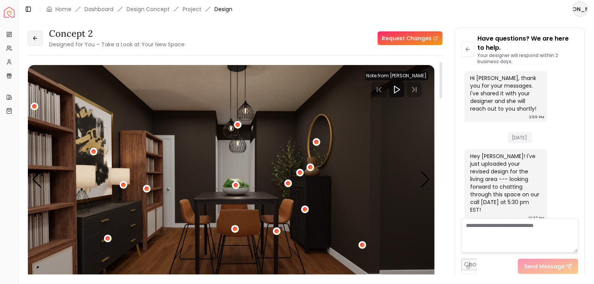
click at [28, 40] on button at bounding box center [35, 38] width 15 height 15
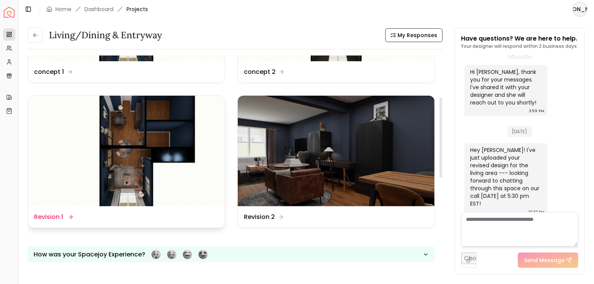
scroll to position [110, 0]
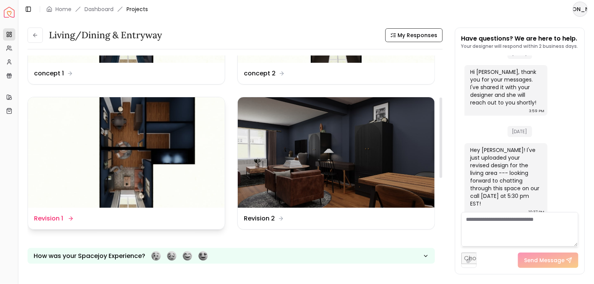
click at [176, 138] on img at bounding box center [126, 152] width 197 height 111
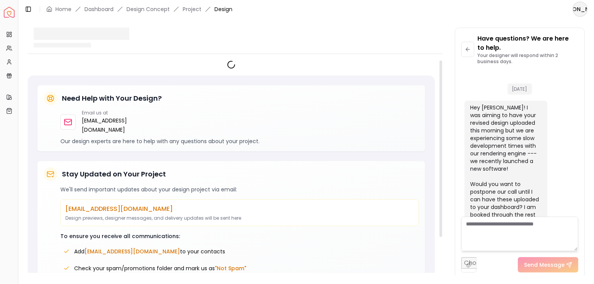
scroll to position [1601, 0]
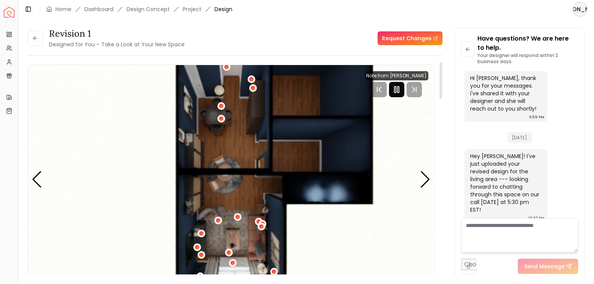
click at [399, 89] on icon "Pause" at bounding box center [396, 89] width 9 height 9
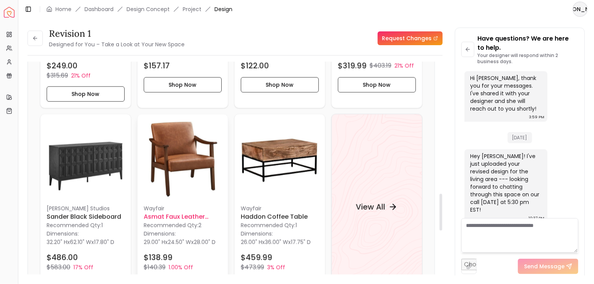
scroll to position [816, 0]
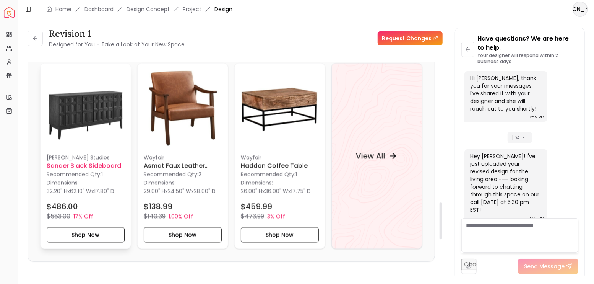
click at [107, 161] on h6 "Sander Black Sideboard" at bounding box center [86, 165] width 78 height 9
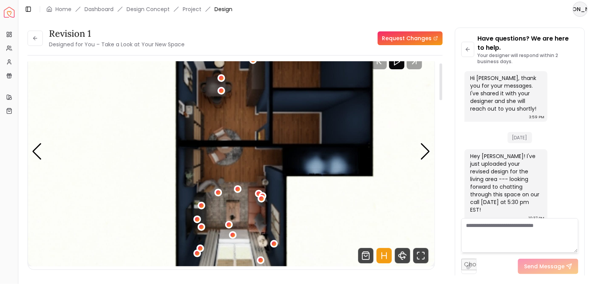
scroll to position [0, 0]
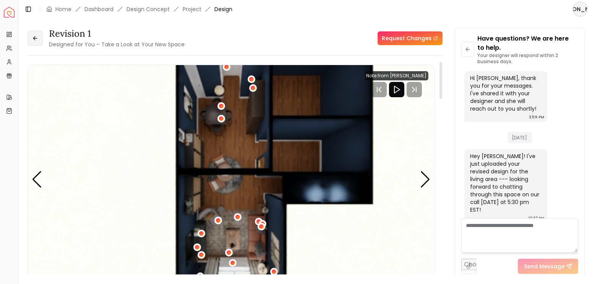
click at [34, 39] on icon at bounding box center [34, 37] width 2 height 3
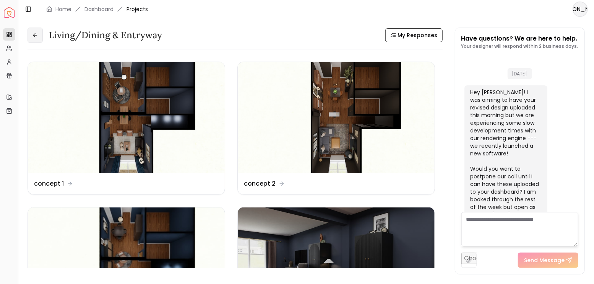
scroll to position [1591, 0]
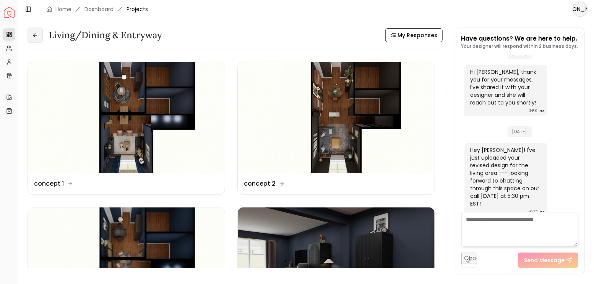
click at [36, 37] on icon at bounding box center [35, 35] width 6 height 6
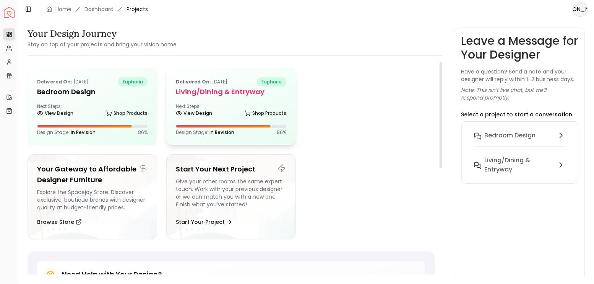
click at [252, 103] on div "Next Steps: View Design Shop Products" at bounding box center [231, 110] width 111 height 15
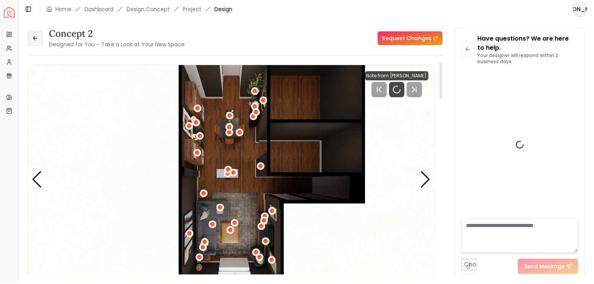
click at [33, 39] on icon at bounding box center [35, 38] width 6 height 6
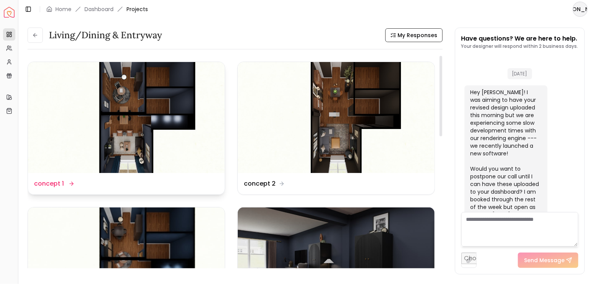
scroll to position [1591, 0]
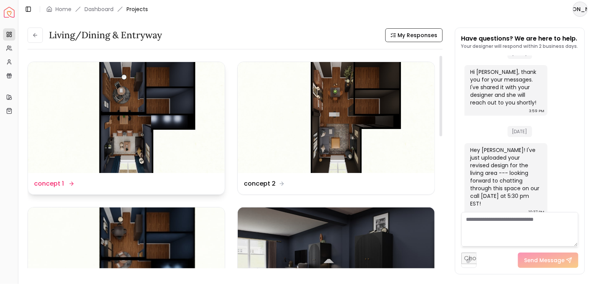
click at [140, 91] on img at bounding box center [126, 117] width 197 height 111
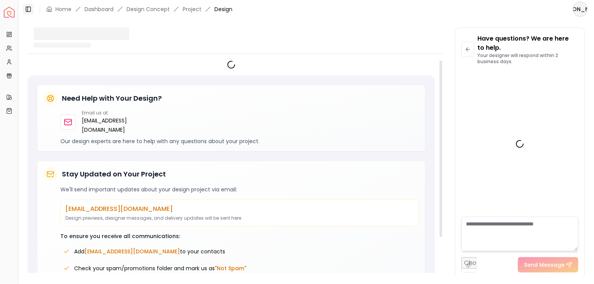
scroll to position [1601, 0]
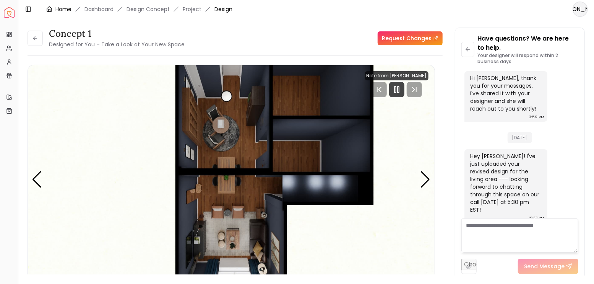
click at [57, 8] on link "Home" at bounding box center [63, 9] width 16 height 8
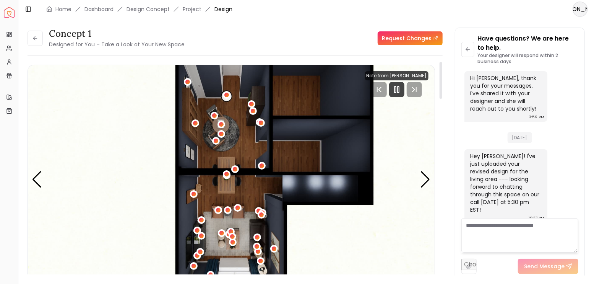
click at [43, 40] on div "concept 1 Designed for You – Take a Look at Your New Space" at bounding box center [106, 38] width 157 height 21
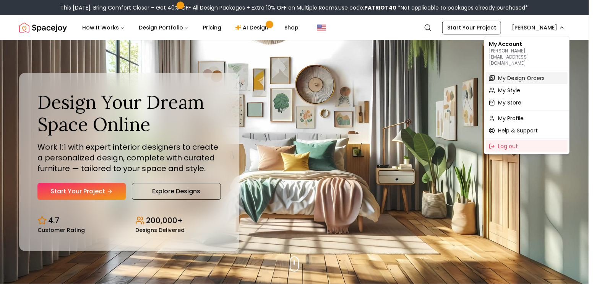
click at [522, 74] on span "My Design Orders" at bounding box center [521, 78] width 47 height 8
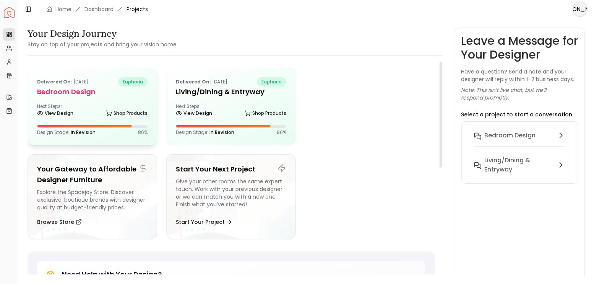
click at [83, 101] on div "Delivered on: Jul 07, 2025 euphoria Bedroom design Next Steps: View Design Shop…" at bounding box center [92, 106] width 129 height 76
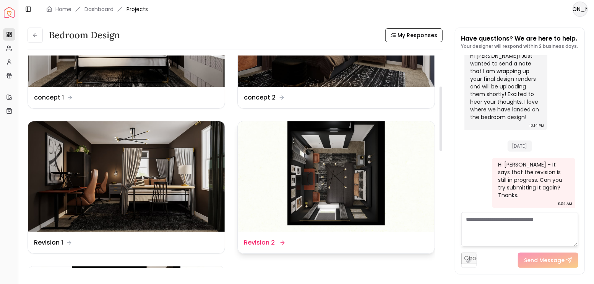
scroll to position [102, 0]
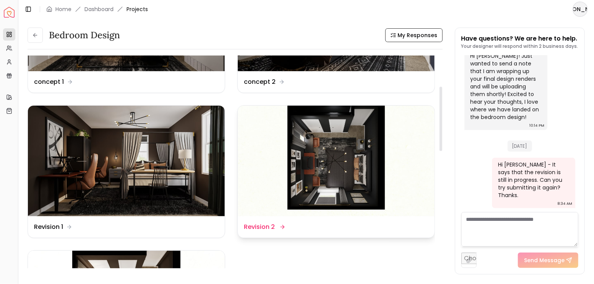
click at [355, 161] on img at bounding box center [336, 161] width 197 height 111
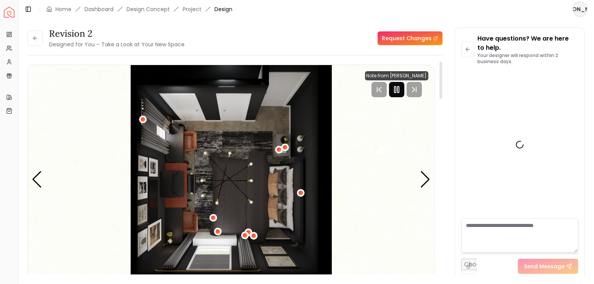
click at [398, 94] on div at bounding box center [396, 89] width 15 height 15
click at [425, 182] on div "Next slide" at bounding box center [426, 179] width 10 height 17
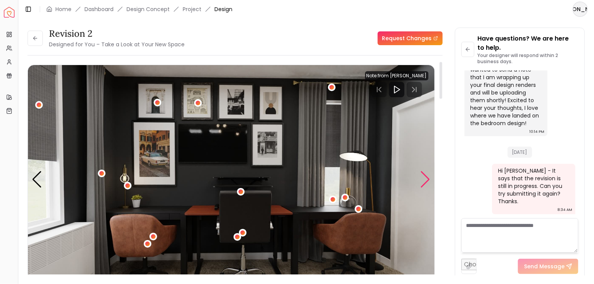
click at [425, 182] on div "Next slide" at bounding box center [426, 179] width 10 height 17
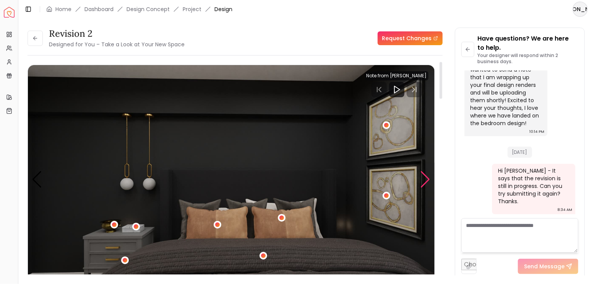
click at [425, 182] on div "Next slide" at bounding box center [426, 179] width 10 height 17
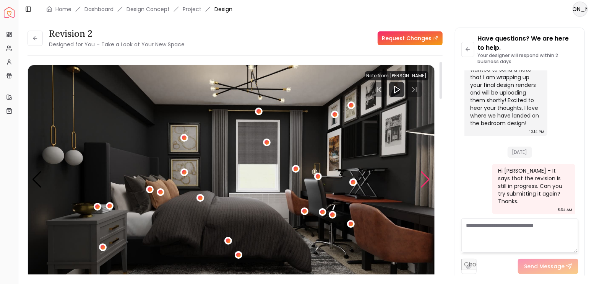
click at [425, 182] on div "Next slide" at bounding box center [426, 179] width 10 height 17
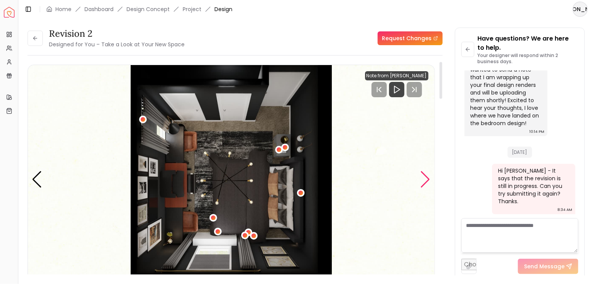
click at [425, 182] on div "Next slide" at bounding box center [426, 179] width 10 height 17
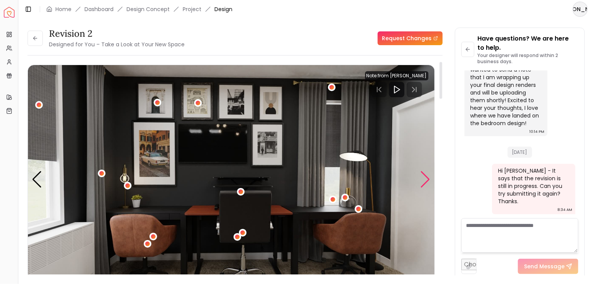
click at [425, 182] on div "Next slide" at bounding box center [426, 179] width 10 height 17
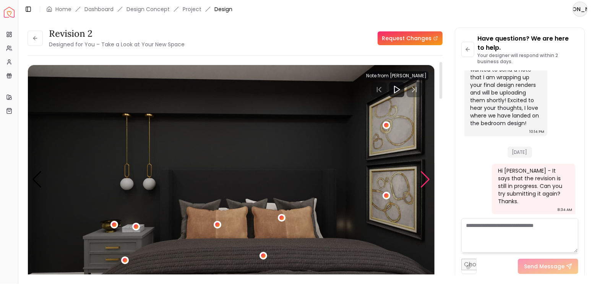
click at [425, 182] on div "Next slide" at bounding box center [426, 179] width 10 height 17
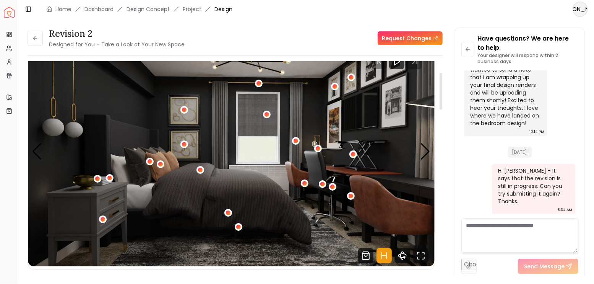
scroll to position [0, 0]
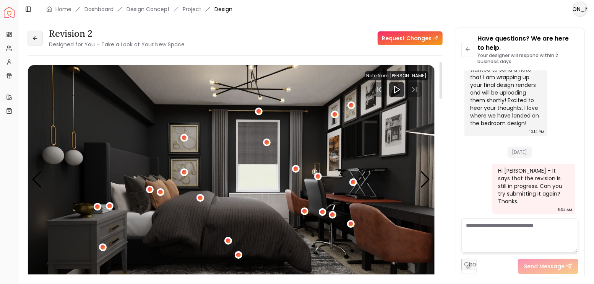
click at [34, 39] on icon at bounding box center [34, 37] width 2 height 3
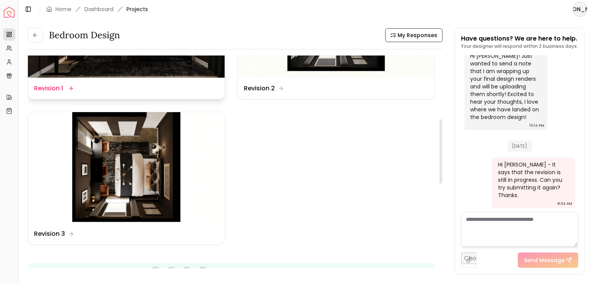
scroll to position [255, 0]
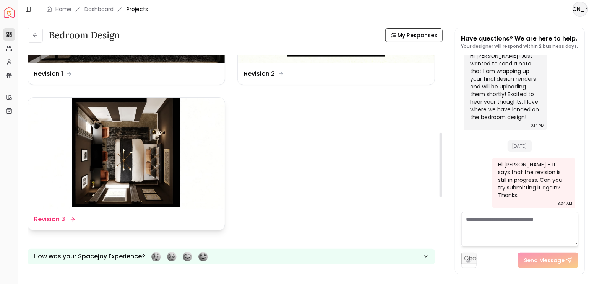
click at [138, 146] on img at bounding box center [126, 153] width 197 height 111
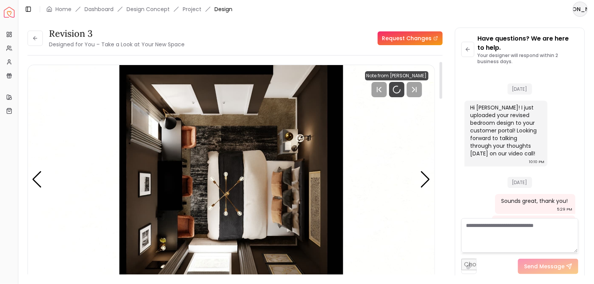
scroll to position [1900, 0]
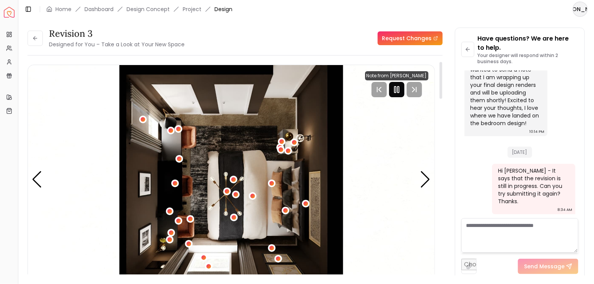
click at [396, 92] on rect "Pause" at bounding box center [396, 89] width 2 height 6
click at [425, 178] on div "Next slide" at bounding box center [426, 179] width 10 height 17
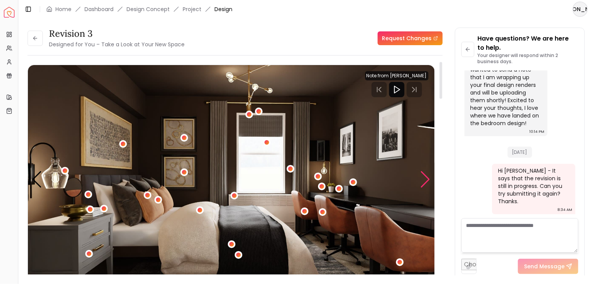
click at [425, 179] on div "Next slide" at bounding box center [426, 179] width 10 height 17
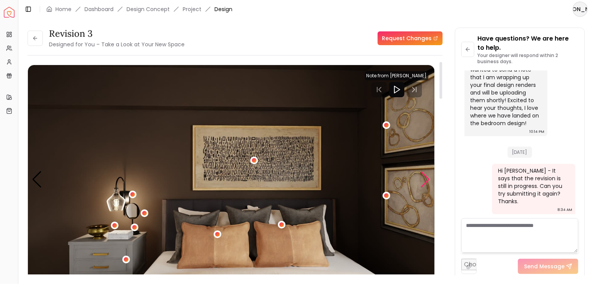
click at [425, 179] on div "Next slide" at bounding box center [426, 179] width 10 height 17
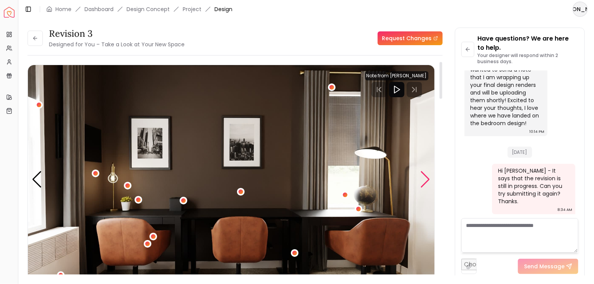
click at [423, 179] on div "Next slide" at bounding box center [426, 179] width 10 height 17
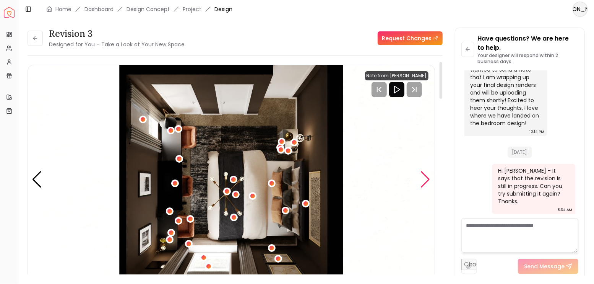
click at [422, 179] on div "Next slide" at bounding box center [426, 179] width 10 height 17
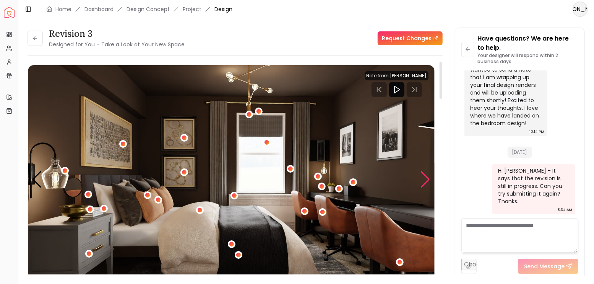
click at [422, 179] on div "Next slide" at bounding box center [426, 179] width 10 height 17
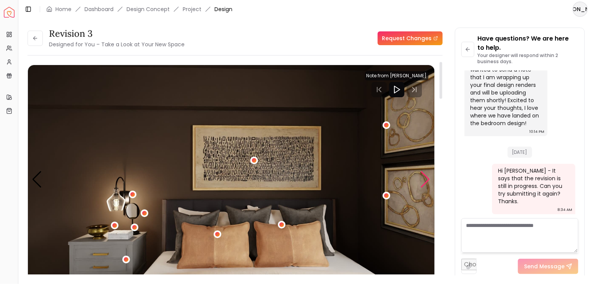
click at [422, 179] on div "Next slide" at bounding box center [426, 179] width 10 height 17
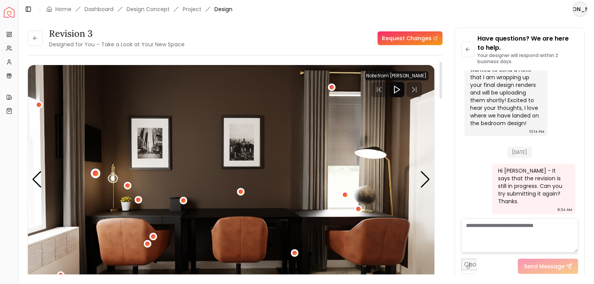
click at [95, 173] on div "4 / 4" at bounding box center [96, 174] width 6 height 6
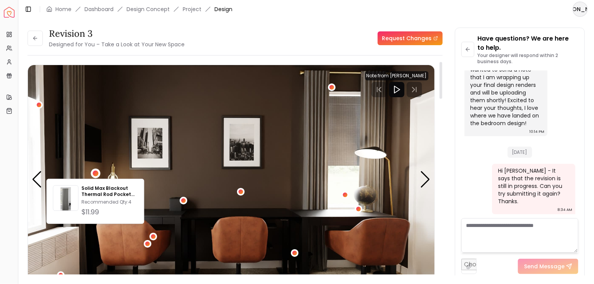
click at [116, 158] on img "4 / 4" at bounding box center [231, 179] width 407 height 229
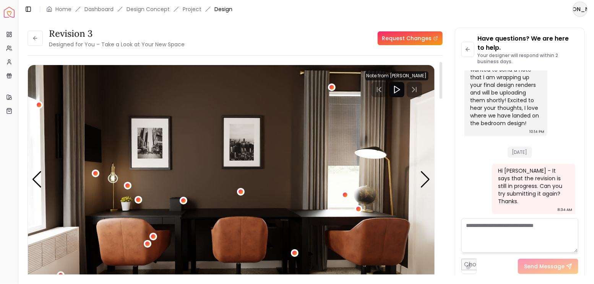
click at [123, 180] on img "4 / 4" at bounding box center [231, 179] width 407 height 229
click at [127, 183] on div "4 / 4" at bounding box center [128, 185] width 6 height 6
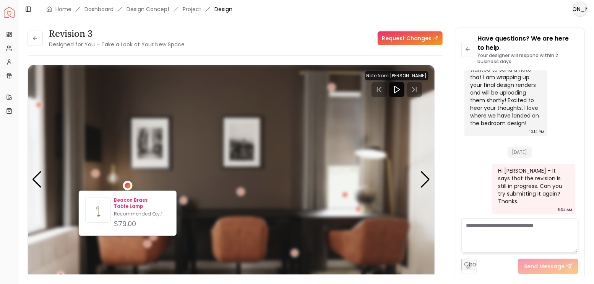
click at [132, 198] on p "Beacon Brass Table Lamp" at bounding box center [142, 203] width 56 height 12
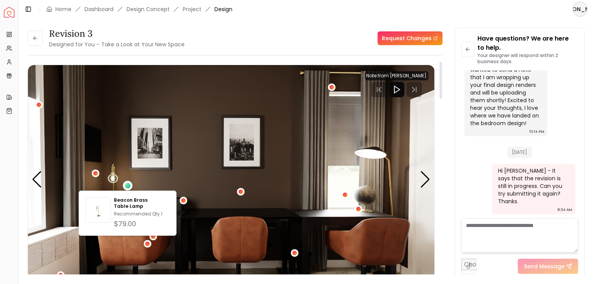
click at [337, 129] on img "4 / 4" at bounding box center [231, 179] width 407 height 229
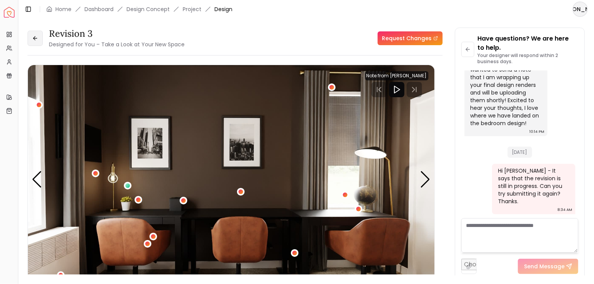
click at [34, 39] on icon at bounding box center [34, 37] width 2 height 3
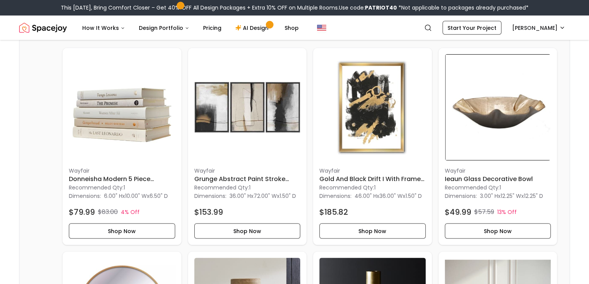
scroll to position [1504, 0]
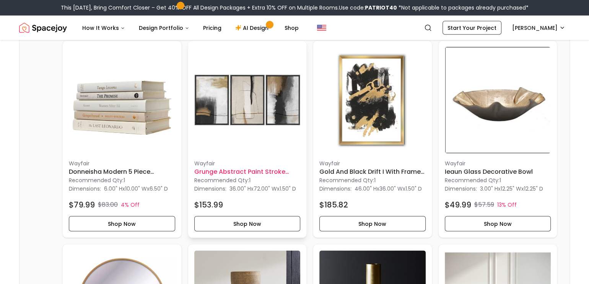
drag, startPoint x: 267, startPoint y: 200, endPoint x: 211, endPoint y: 198, distance: 55.5
click at [211, 176] on h6 "Grunge Abstract Paint Stroke Effect Tan Gray Neutral Organic Modern Pictures" at bounding box center [247, 171] width 106 height 9
drag, startPoint x: 385, startPoint y: 201, endPoint x: 337, endPoint y: 230, distance: 56.1
drag, startPoint x: 337, startPoint y: 230, endPoint x: 327, endPoint y: 198, distance: 33.4
click at [327, 176] on h6 "Gold And Black Drift I With Frame-46"x36"" at bounding box center [372, 171] width 106 height 9
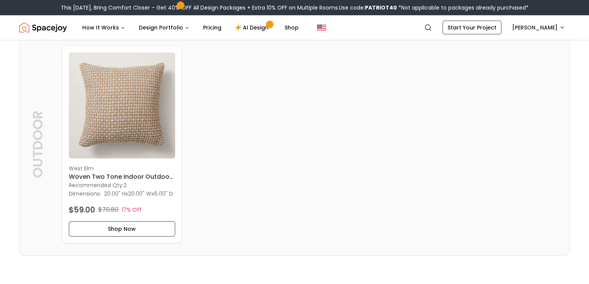
scroll to position [2651, 0]
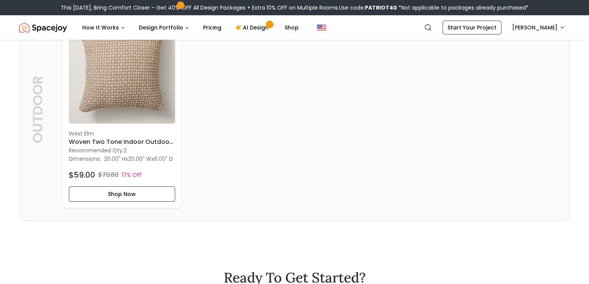
scroll to position [2634, 0]
drag, startPoint x: 150, startPoint y: 187, endPoint x: 384, endPoint y: 127, distance: 241.3
click at [384, 127] on div "West Elm Woven Two Tone Indoor Outdoor Pillow 20x20 Recommended Qty: 2 Dimensio…" at bounding box center [309, 110] width 495 height 197
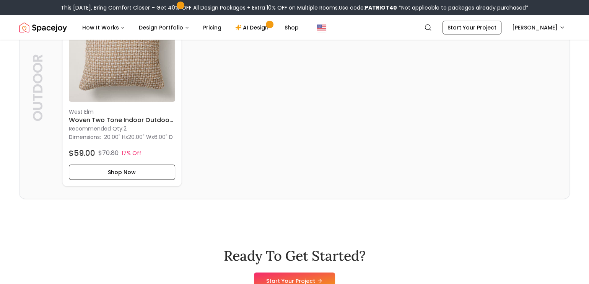
scroll to position [2659, 0]
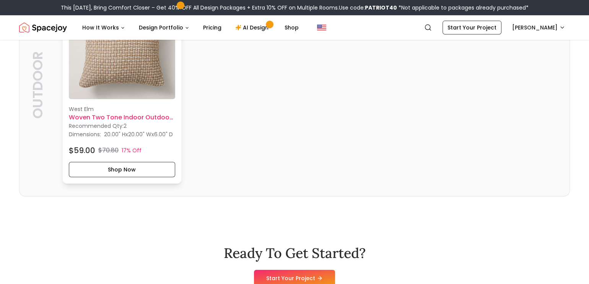
click at [153, 122] on h6 "Woven Two Tone Indoor Outdoor Pillow 20x20" at bounding box center [122, 117] width 106 height 9
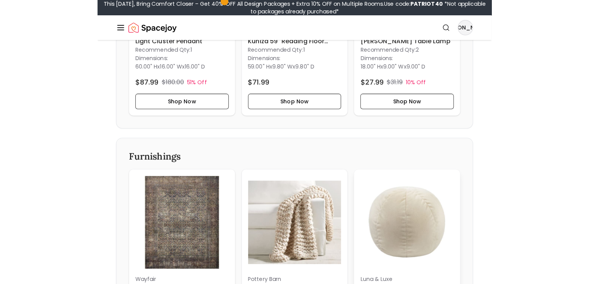
scroll to position [1282, 0]
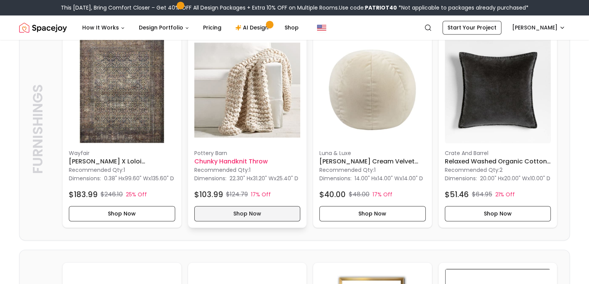
click at [239, 221] on button "Shop Now" at bounding box center [247, 213] width 106 height 15
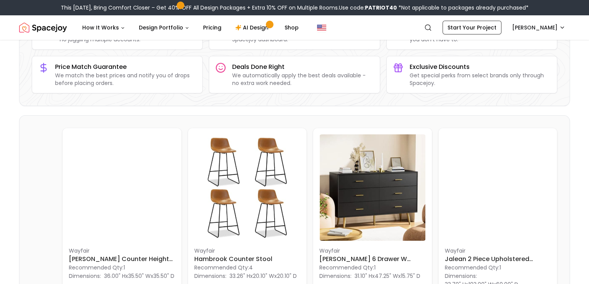
scroll to position [0, 0]
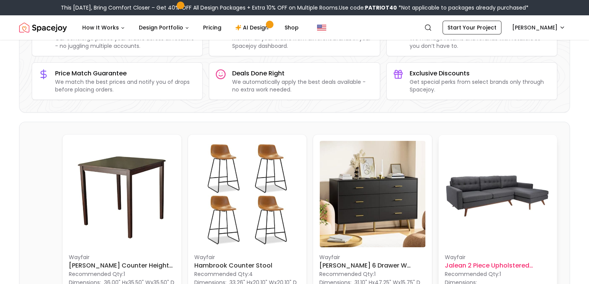
scroll to position [204, 0]
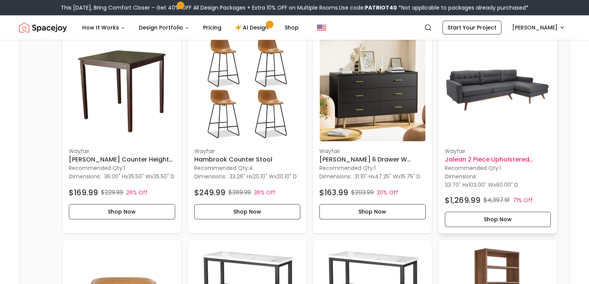
click at [513, 158] on h6 "Jalean 2 Piece Upholstered Sectional" at bounding box center [498, 159] width 106 height 9
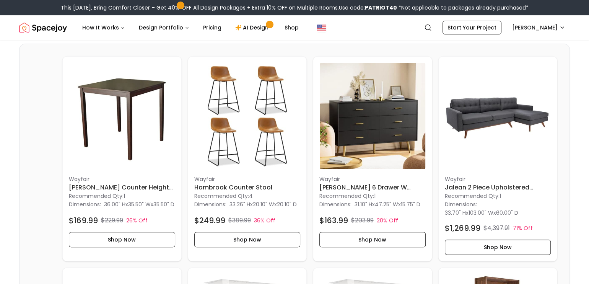
scroll to position [178, 0]
